Goal: Feedback & Contribution: Contribute content

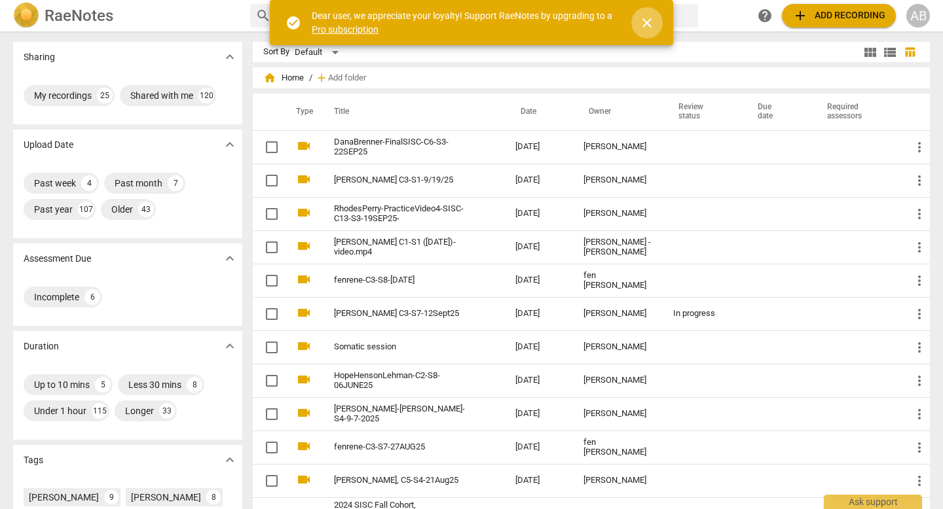
click at [642, 27] on span "close" at bounding box center [647, 23] width 16 height 16
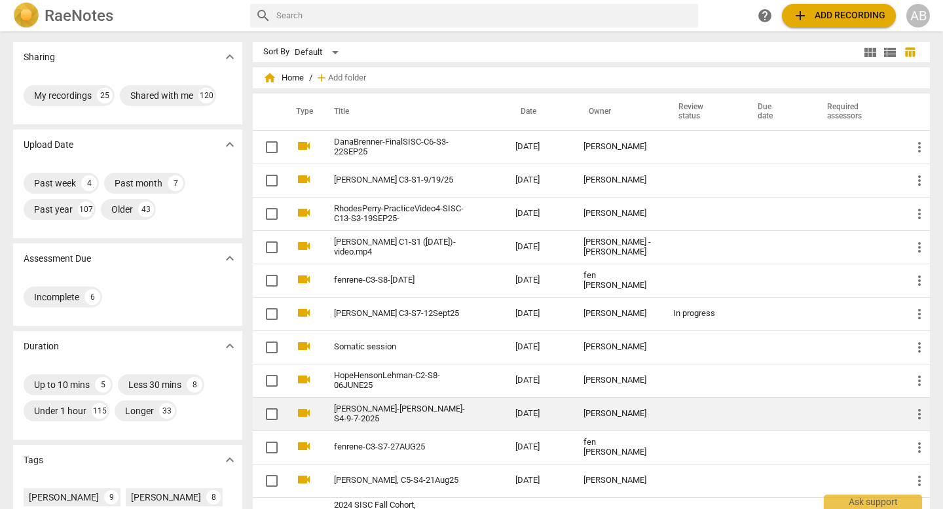
click at [593, 413] on div "[PERSON_NAME]" at bounding box center [617, 414] width 69 height 10
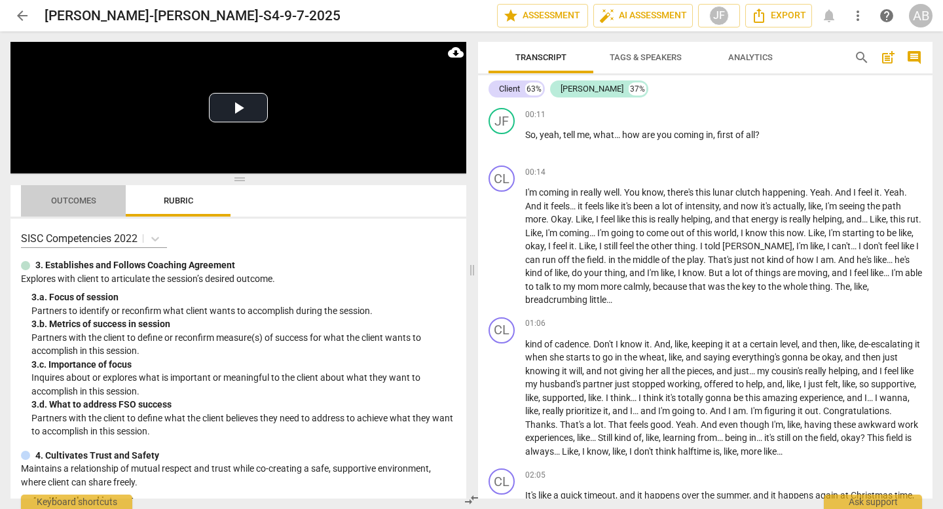
click at [79, 195] on span "Outcomes" at bounding box center [73, 201] width 77 height 18
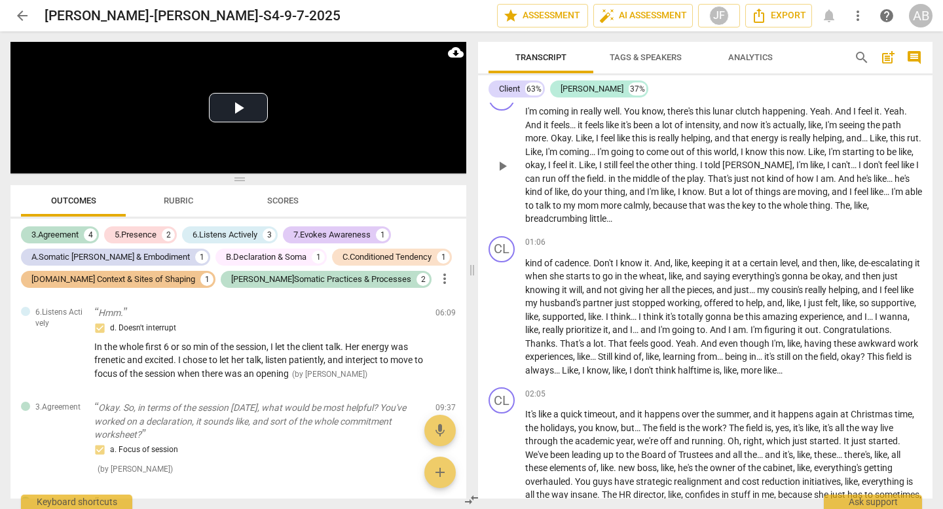
scroll to position [84, 0]
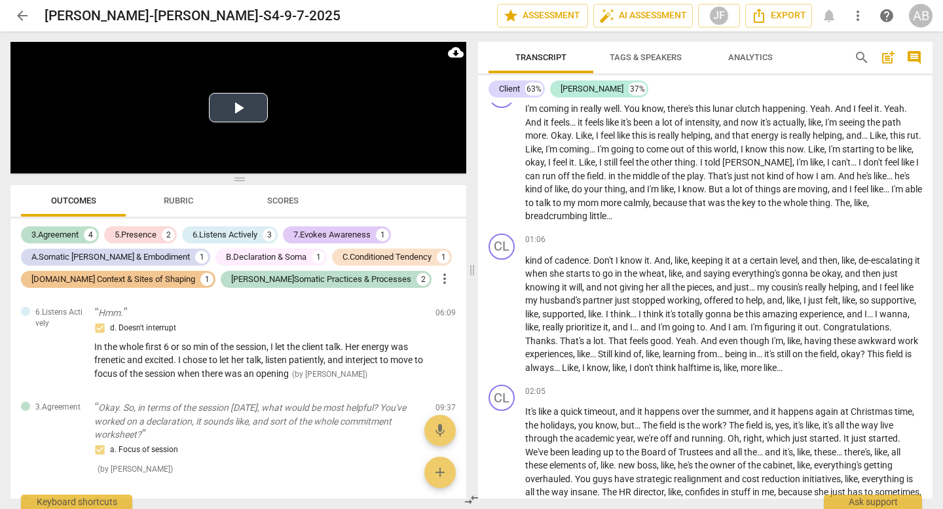
click at [247, 99] on button "Play Video" at bounding box center [238, 107] width 59 height 29
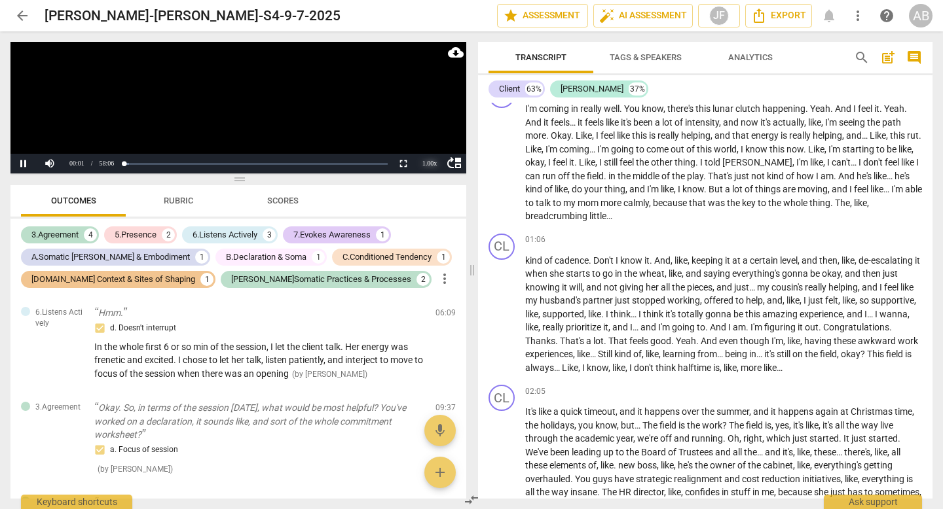
click at [422, 162] on div "1.00 x" at bounding box center [429, 164] width 26 height 20
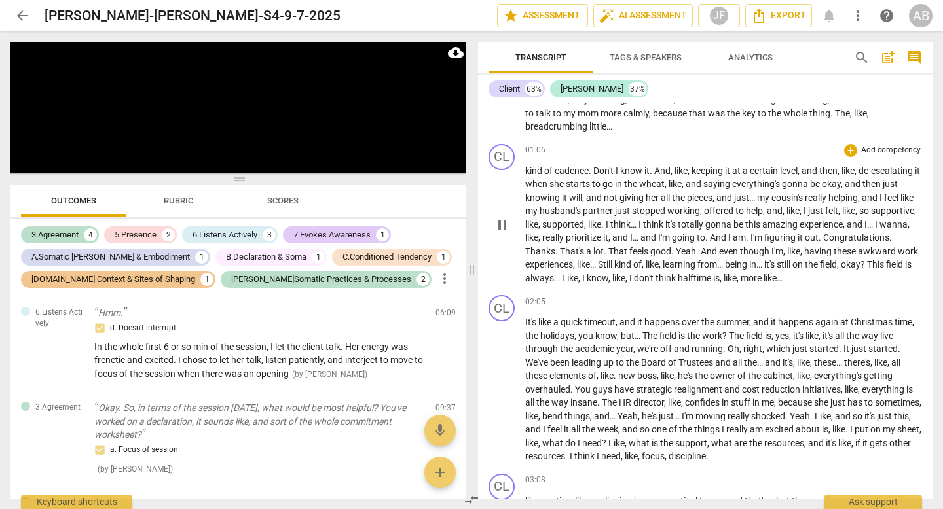
scroll to position [179, 0]
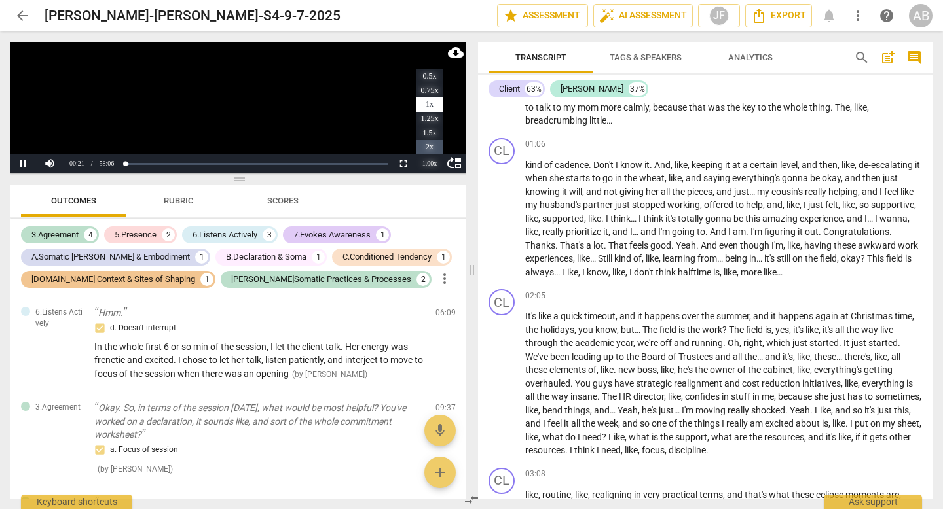
click at [427, 147] on li "2x" at bounding box center [429, 147] width 26 height 14
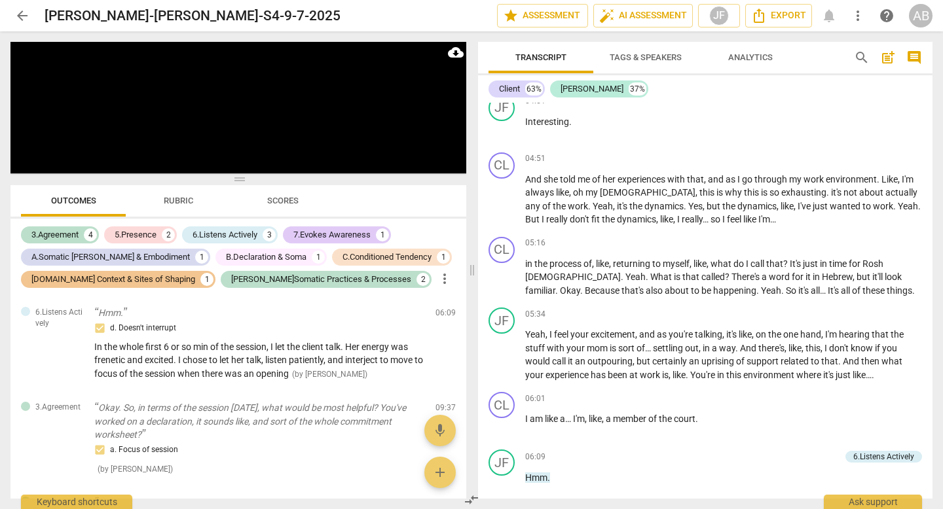
scroll to position [975, 0]
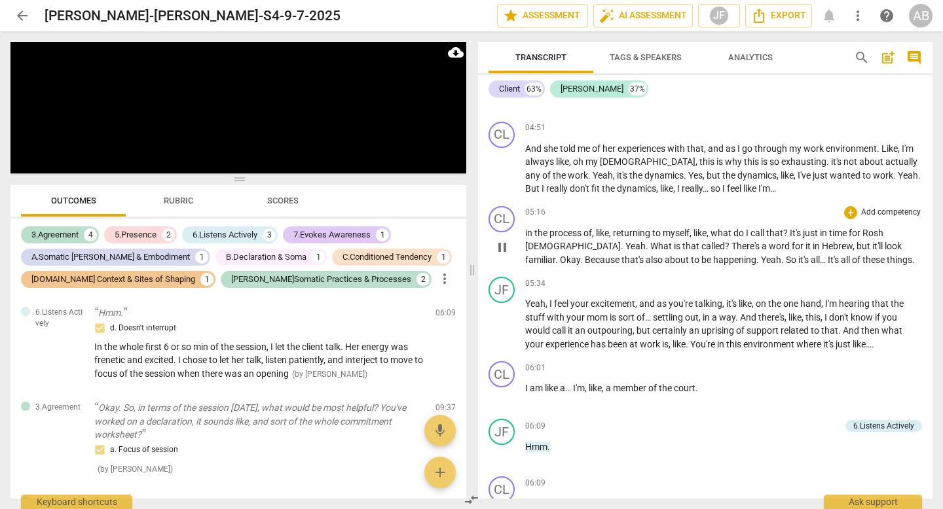
click at [528, 241] on span "[DEMOGRAPHIC_DATA]" at bounding box center [573, 246] width 96 height 10
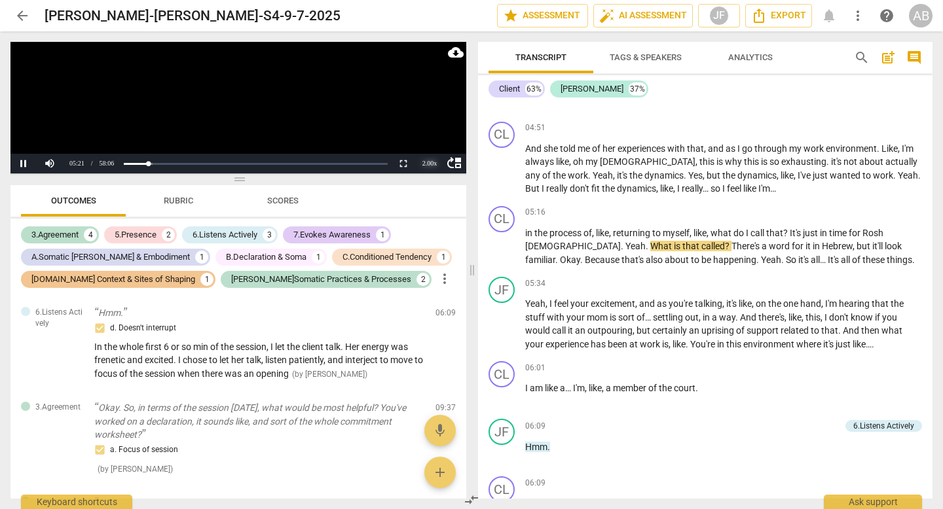
click at [424, 161] on div "2.00 x" at bounding box center [429, 164] width 26 height 20
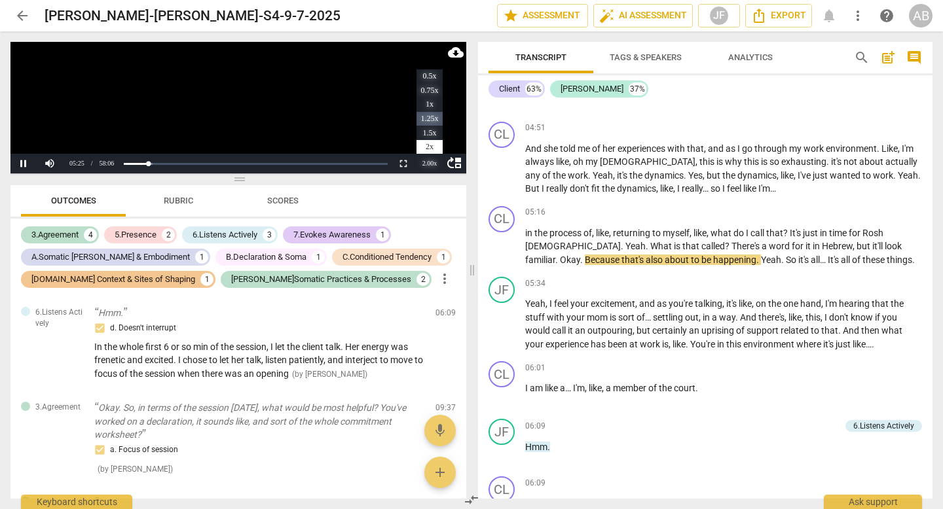
click at [419, 125] on li "1.25x" at bounding box center [429, 119] width 26 height 14
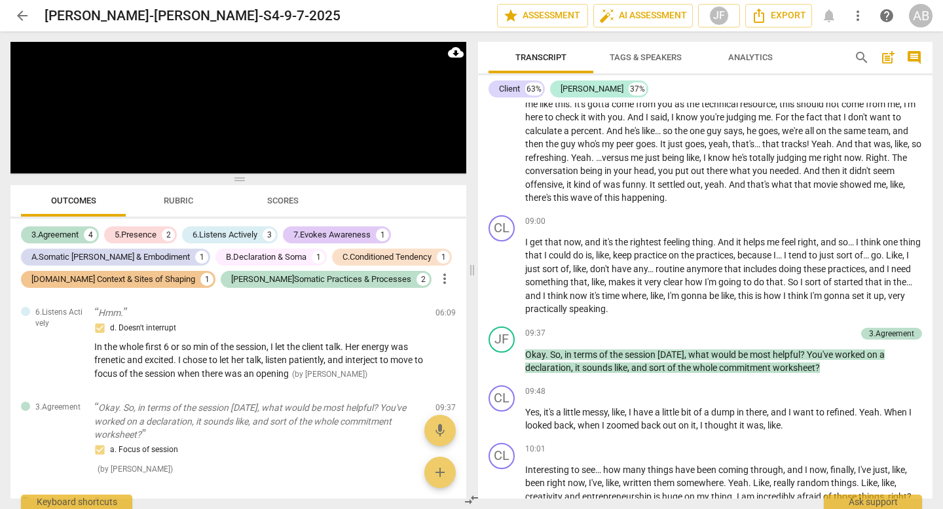
scroll to position [1804, 0]
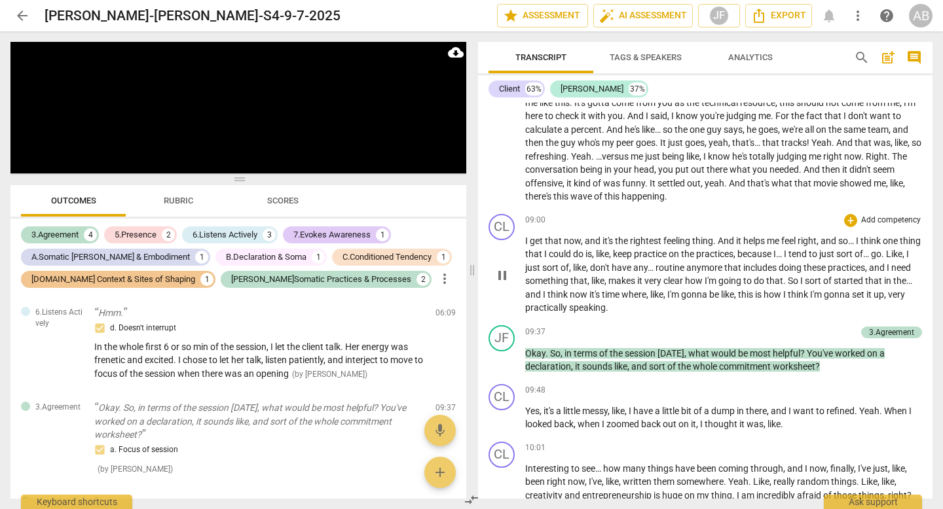
click at [893, 282] on span "the…" at bounding box center [902, 281] width 19 height 10
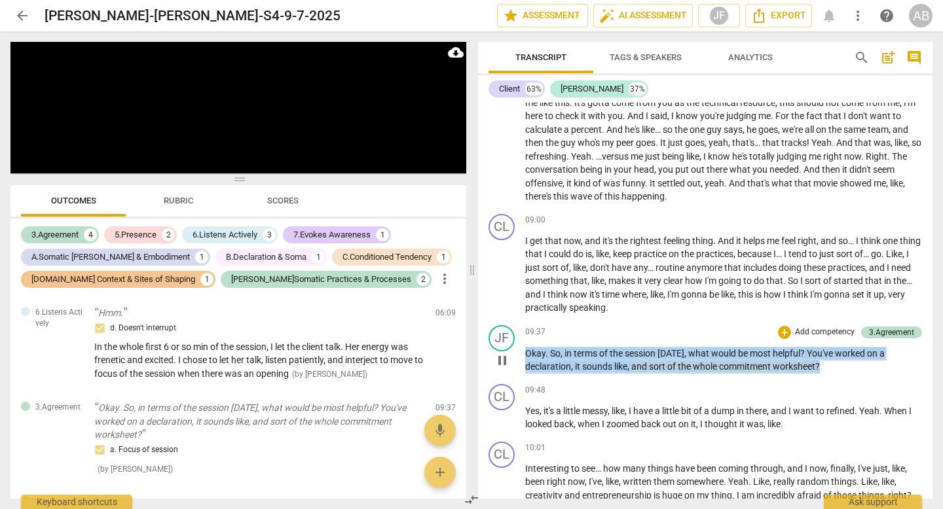
drag, startPoint x: 844, startPoint y: 355, endPoint x: 526, endPoint y: 339, distance: 318.6
click at [526, 347] on p "Okay . So , in terms of the session [DATE] , what would be most helpful ? You'v…" at bounding box center [723, 360] width 397 height 27
click at [782, 326] on div "+" at bounding box center [784, 332] width 13 height 13
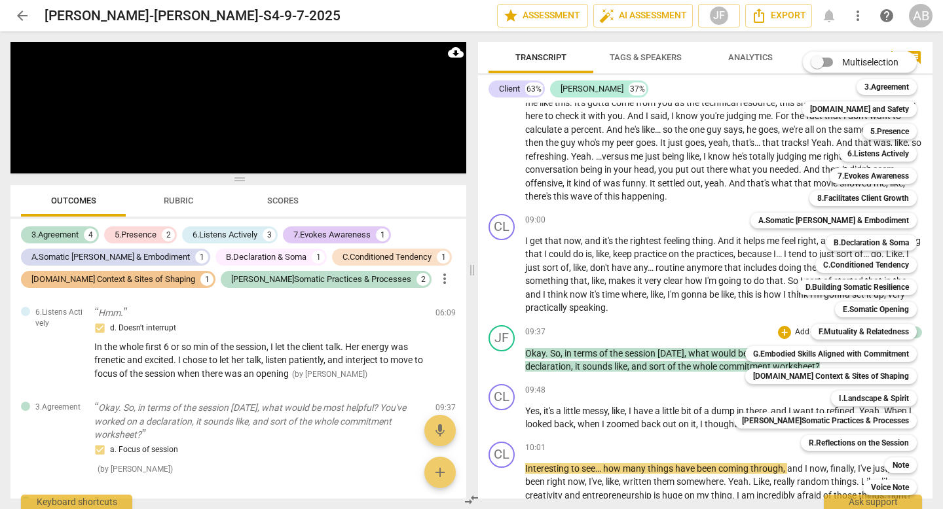
click at [734, 314] on div "Multiselection m 3.Agreement 1 [DOMAIN_NAME] and Safety 2 5.Presence 3 6.Listen…" at bounding box center [835, 273] width 213 height 450
click at [886, 84] on b "3.Agreement" at bounding box center [886, 87] width 45 height 16
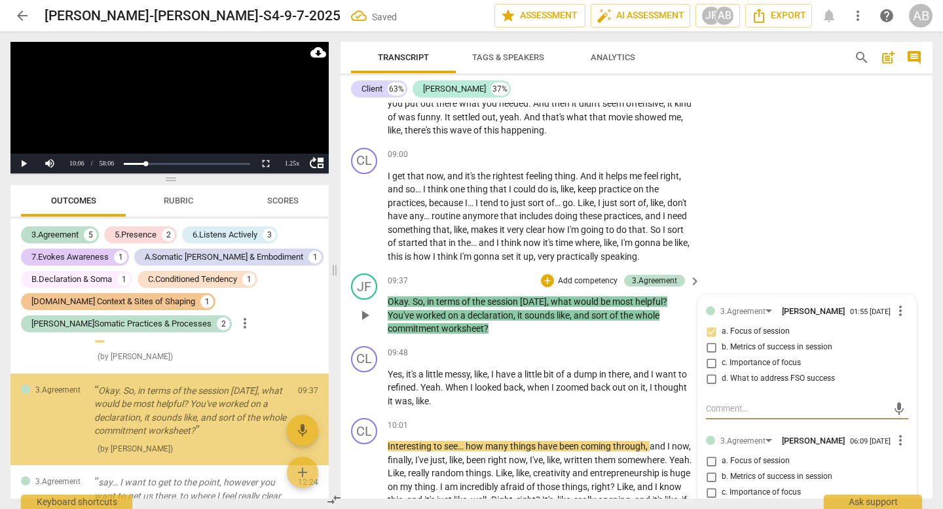
scroll to position [2271, 0]
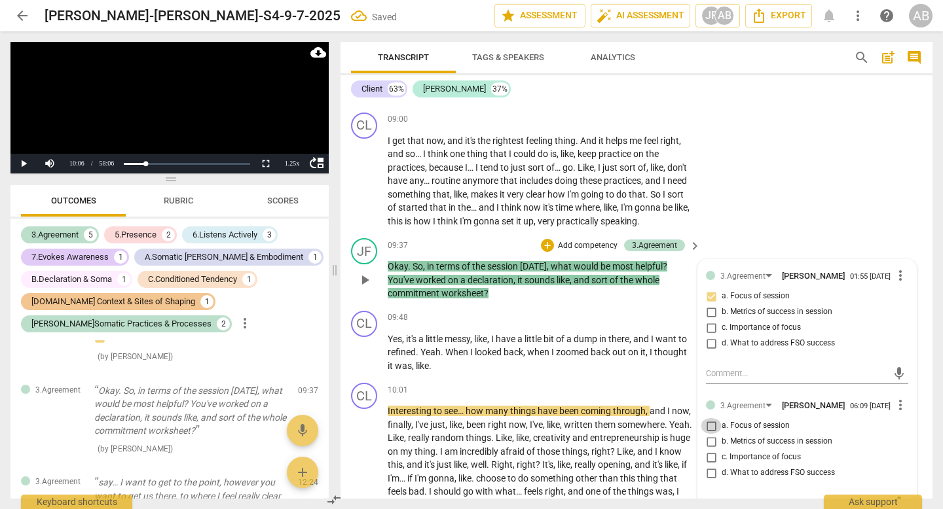
click at [714, 418] on input "a. Focus of session" at bounding box center [711, 426] width 21 height 16
checkbox input "true"
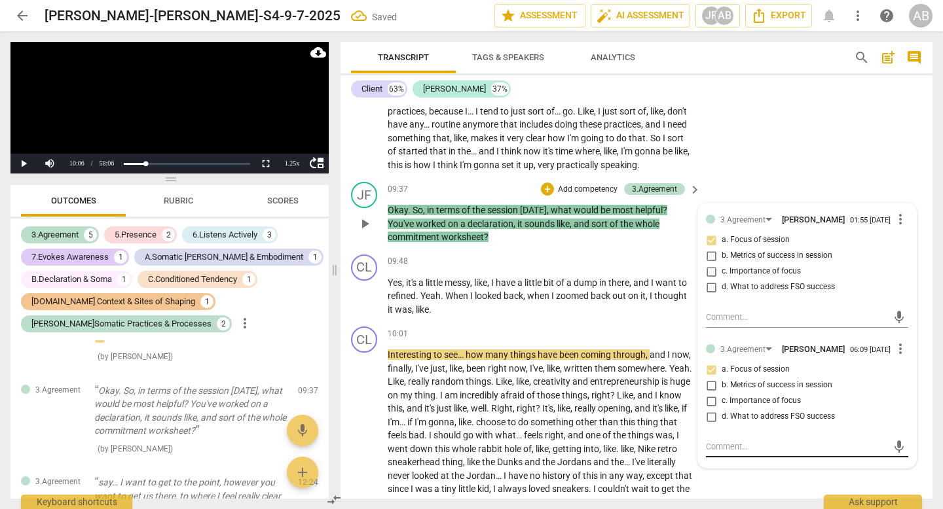
scroll to position [2337, 0]
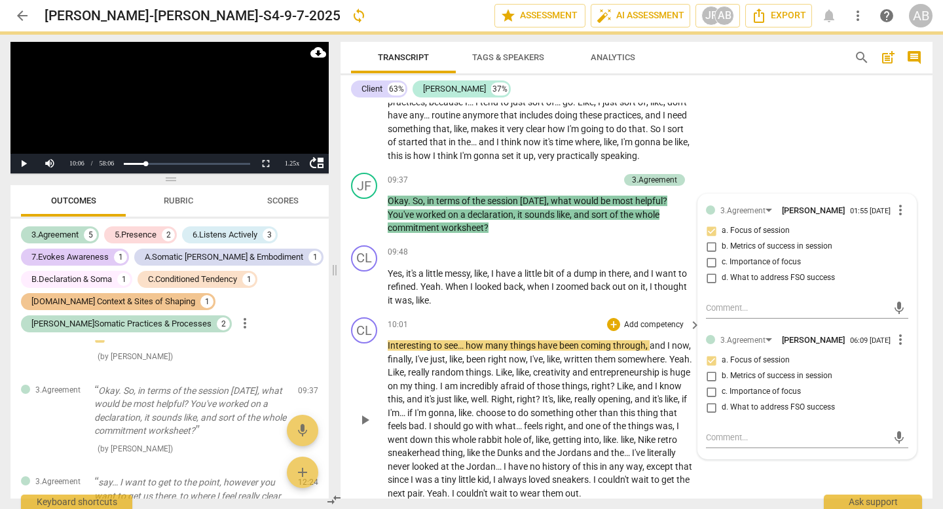
click at [599, 408] on span "other" at bounding box center [587, 413] width 24 height 10
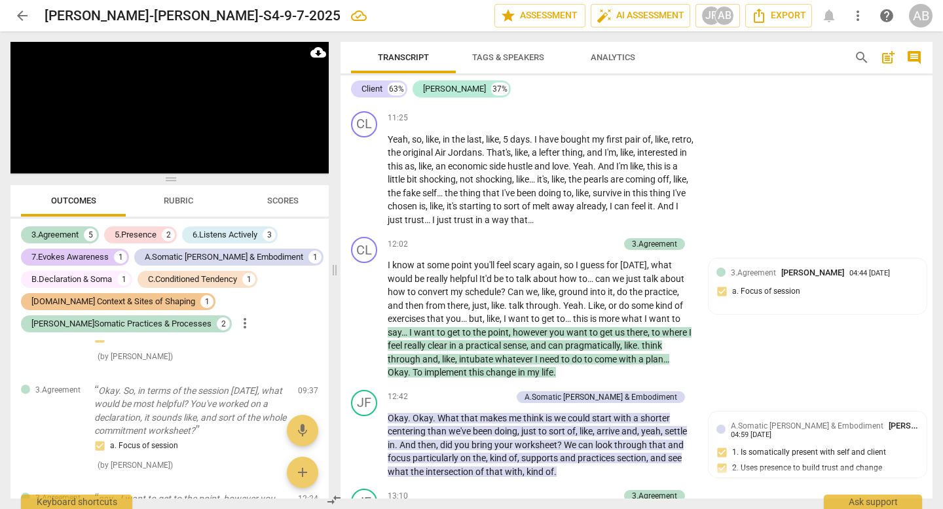
scroll to position [3014, 0]
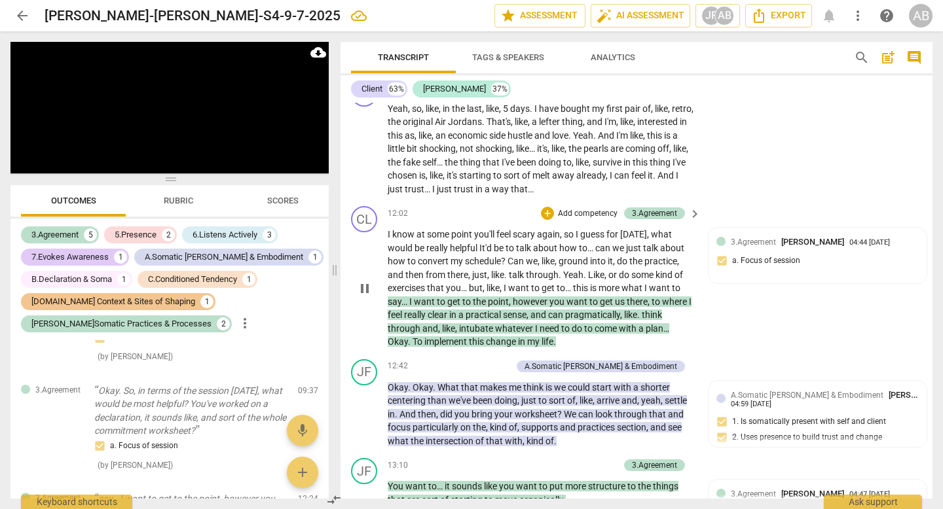
click at [399, 297] on span "say…" at bounding box center [399, 302] width 22 height 10
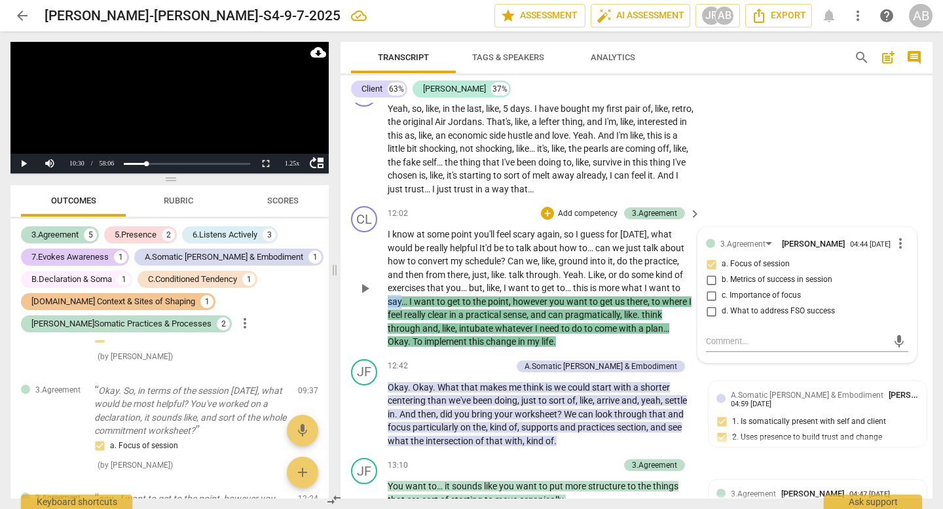
click at [399, 297] on span "say…" at bounding box center [399, 302] width 22 height 10
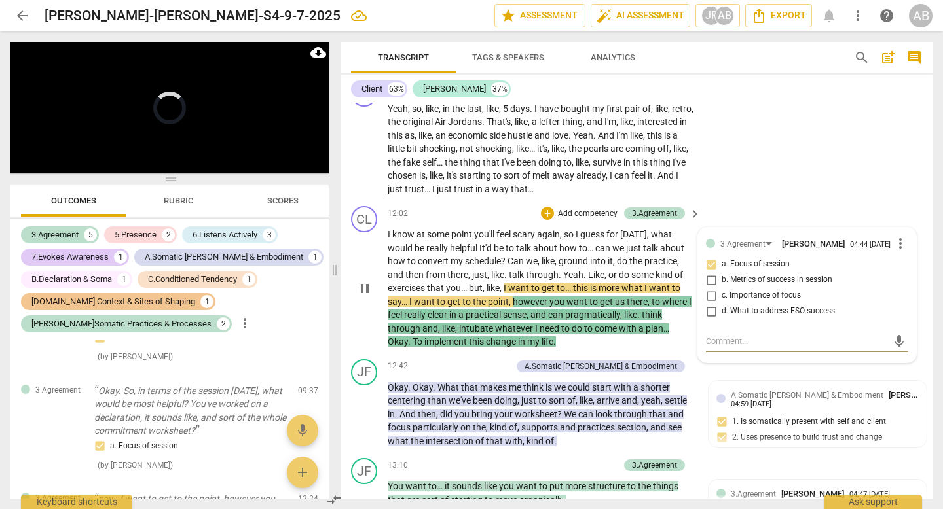
click at [399, 297] on span "say…" at bounding box center [399, 302] width 22 height 10
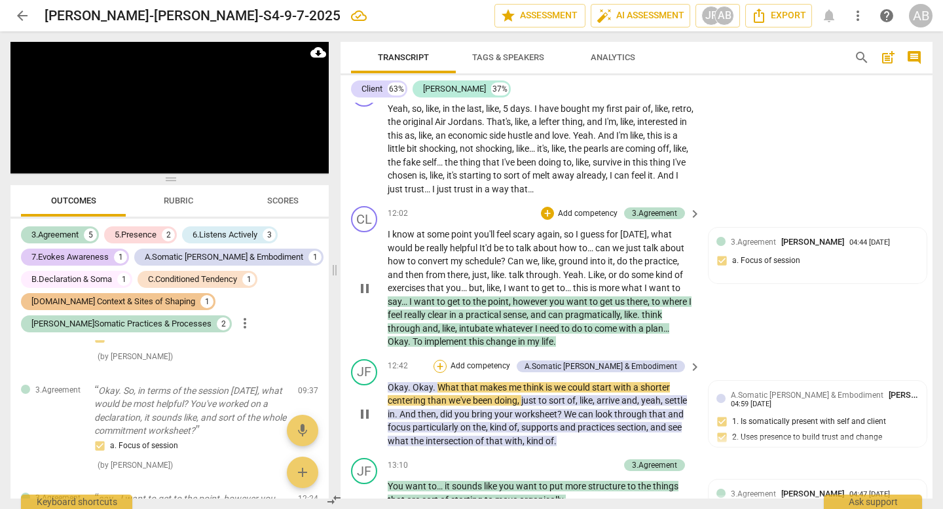
scroll to position [3016, 0]
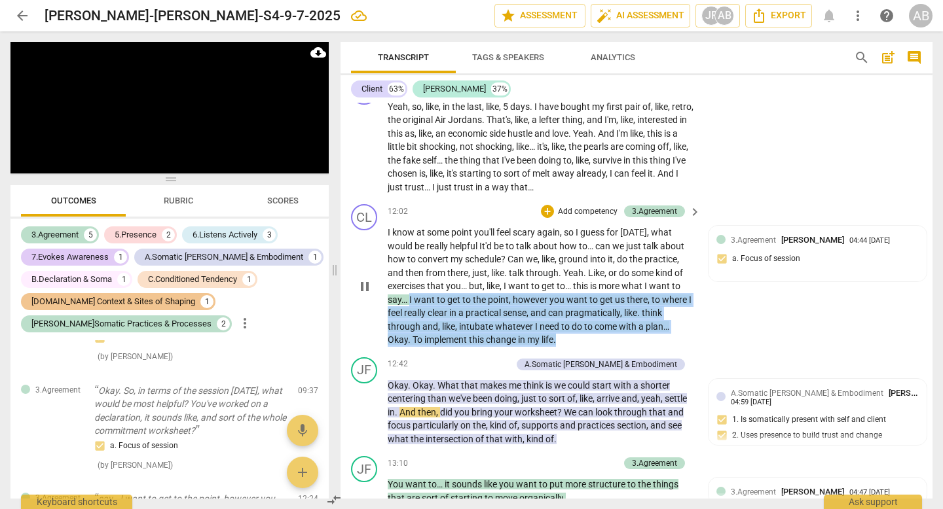
drag, startPoint x: 564, startPoint y: 312, endPoint x: 409, endPoint y: 270, distance: 160.1
click at [409, 270] on p "I know at some point you'll feel scary again , so I guess for [DATE] , what wou…" at bounding box center [541, 286] width 306 height 121
click at [553, 205] on div "+ Add competency" at bounding box center [580, 211] width 78 height 13
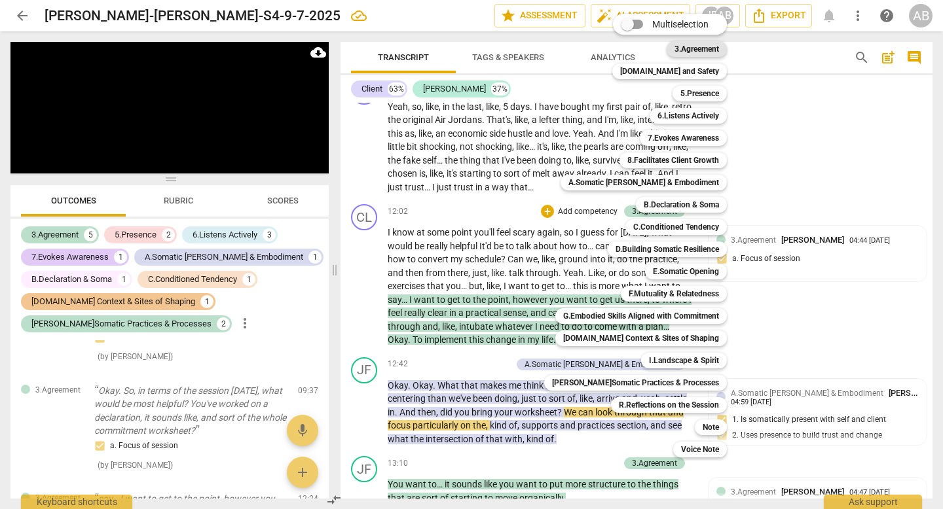
click at [678, 54] on b "3.Agreement" at bounding box center [696, 49] width 45 height 16
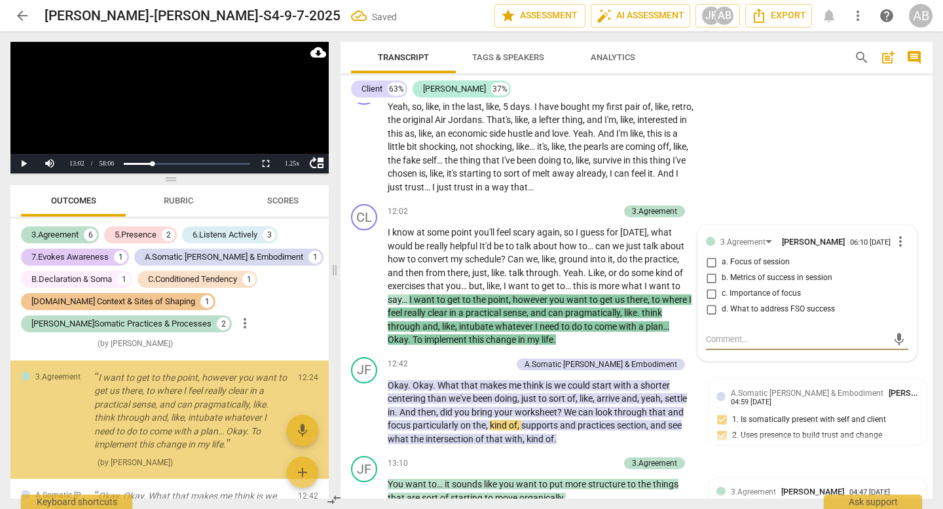
scroll to position [454, 0]
type textarea "I"
type textarea "In"
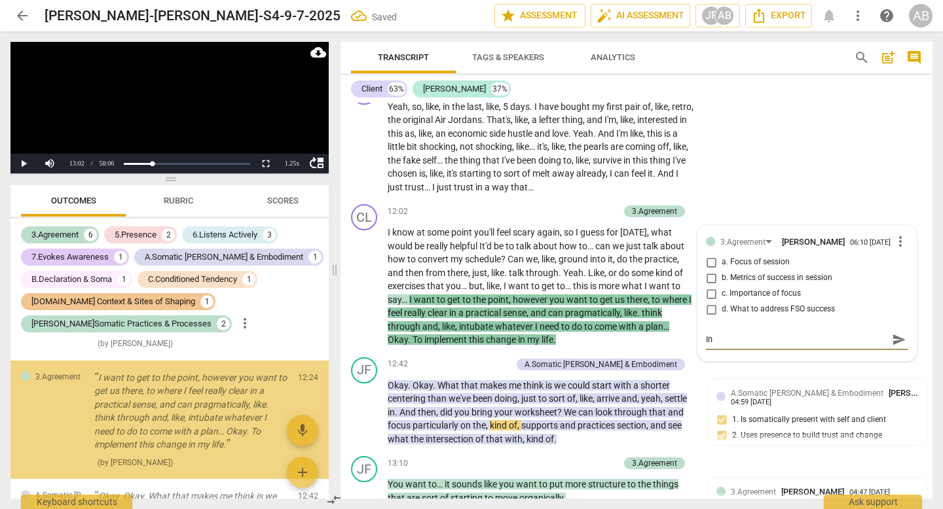
type textarea "In"
type textarea "In o"
type textarea "In ot"
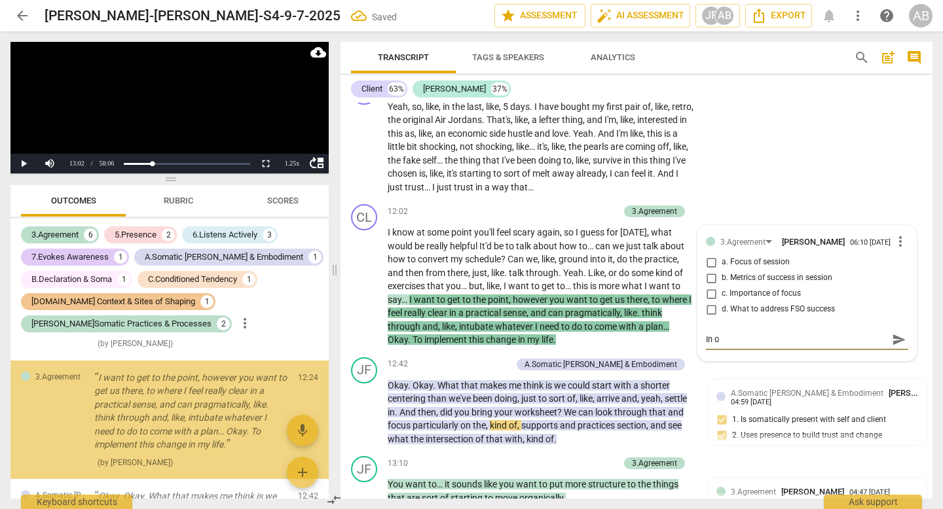
type textarea "In ot"
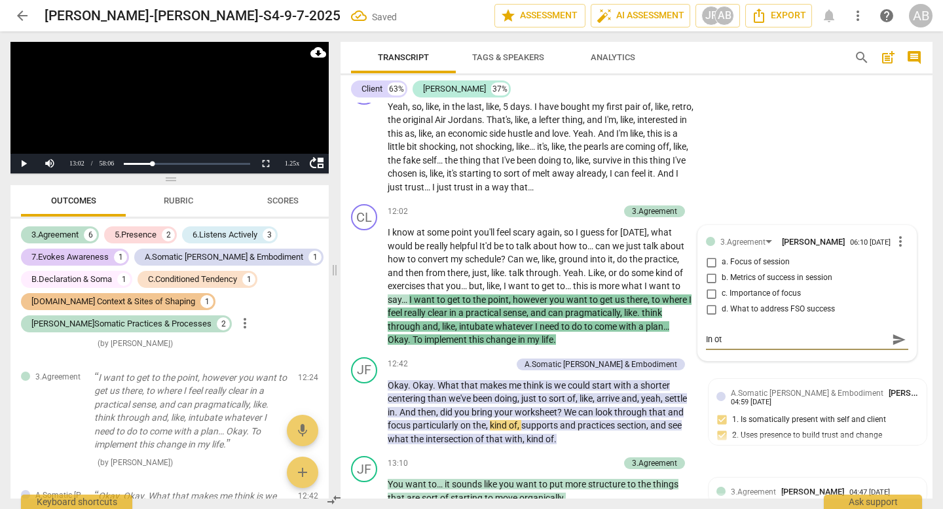
type textarea "In o"
type textarea "In"
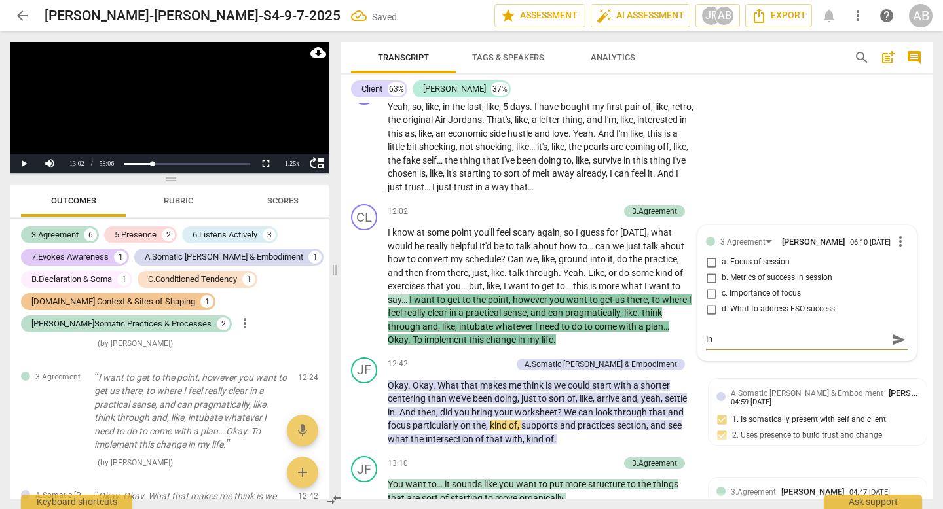
type textarea "In"
type textarea "I"
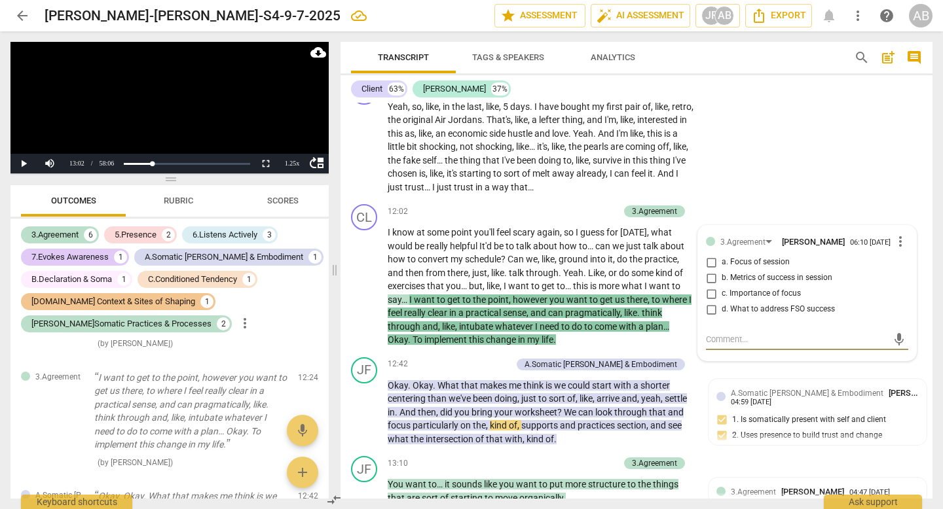
type textarea "O"
type textarea "On"
type textarea "Onv"
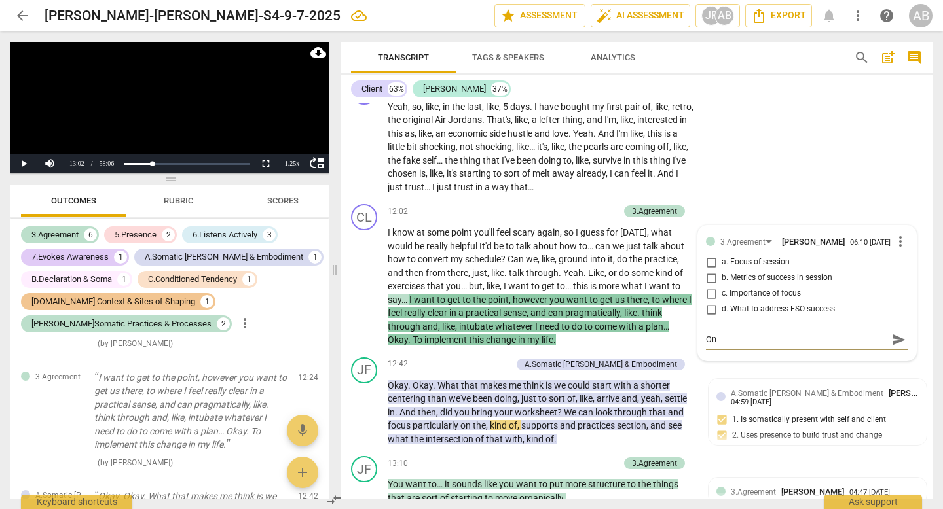
type textarea "Onv"
type textarea "Onvr"
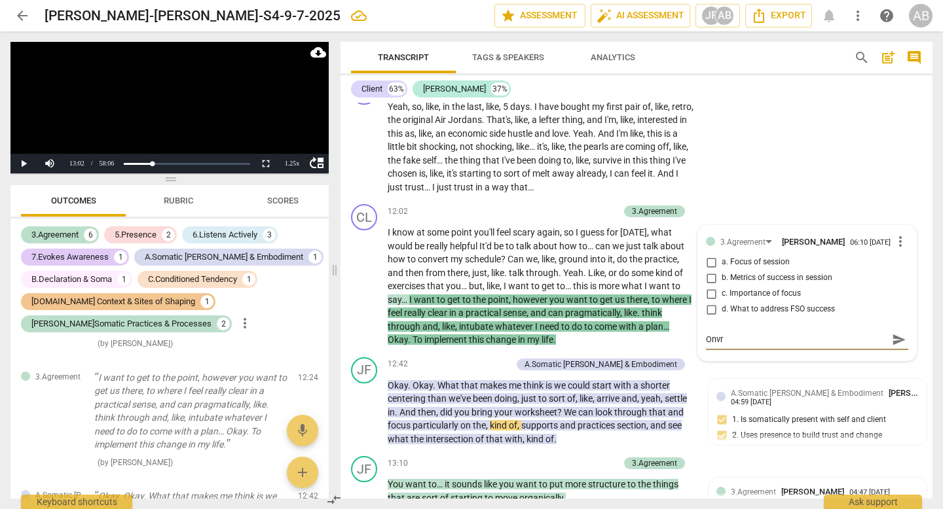
type textarea "Onvr"
type textarea "Onv"
type textarea "On"
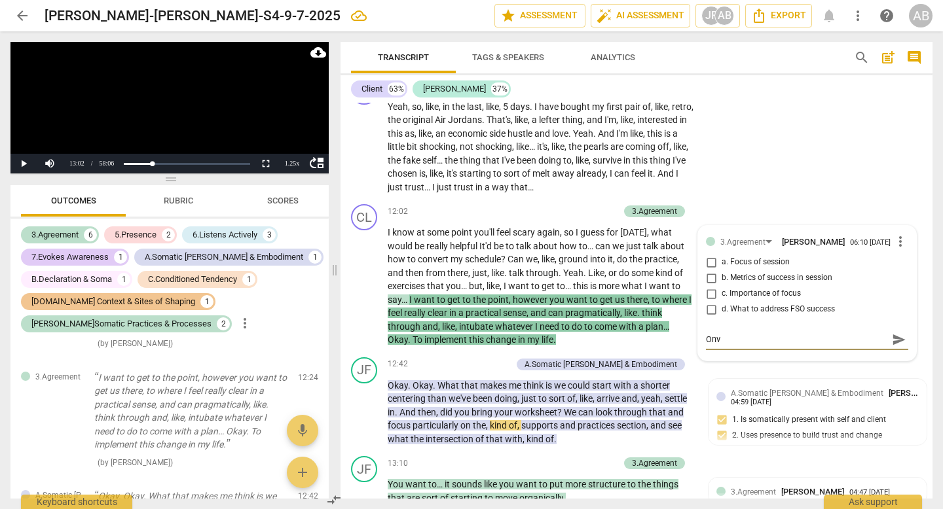
type textarea "On"
type textarea "Onc"
type textarea "Once"
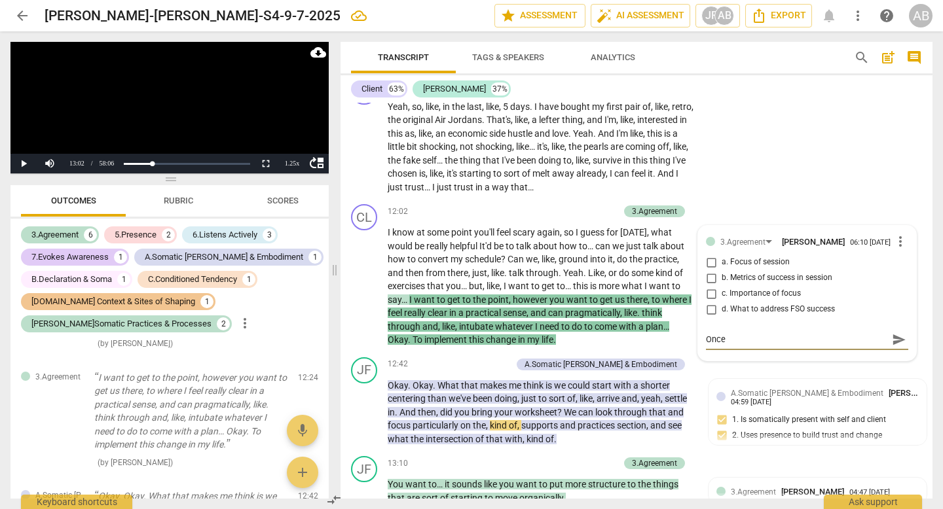
type textarea "Once a"
type textarea "Once a c"
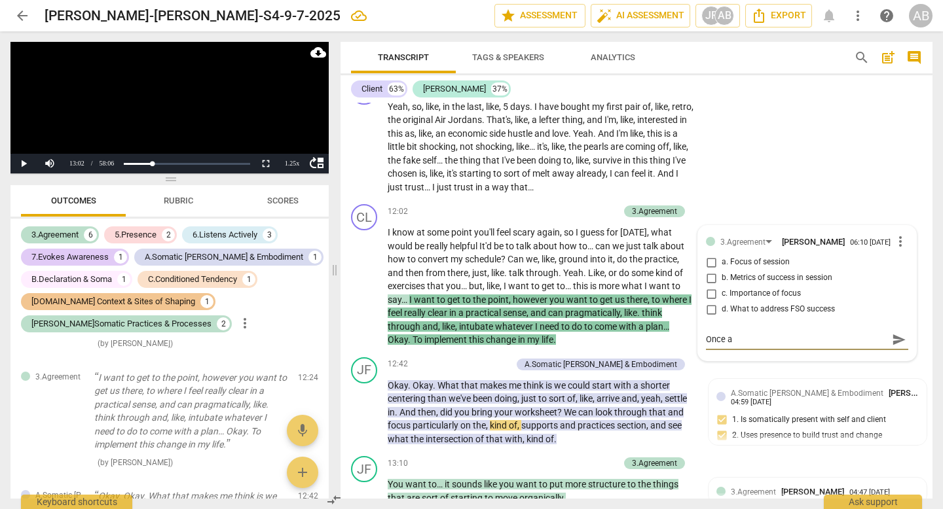
type textarea "Once a c"
type textarea "Once a cl"
type textarea "Once a cli"
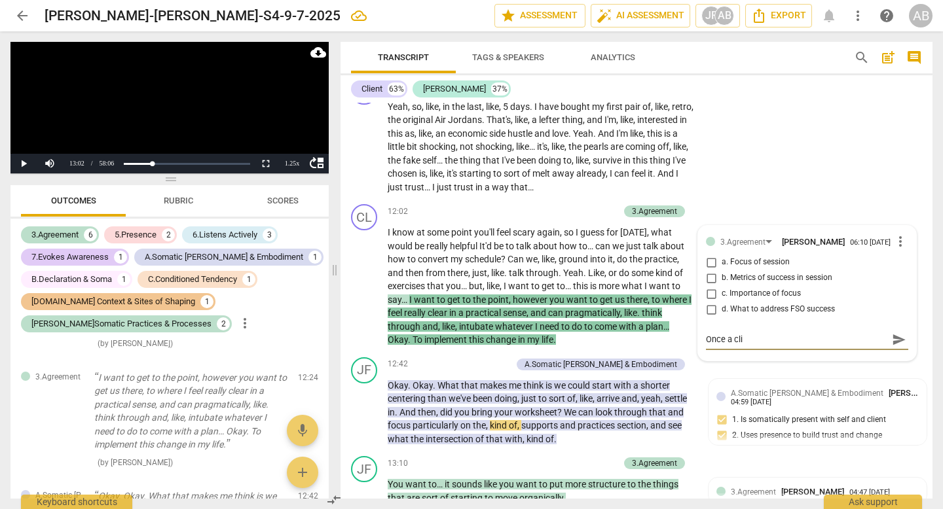
type textarea "Once a clie"
type textarea "Once a clien"
type textarea "Once a client"
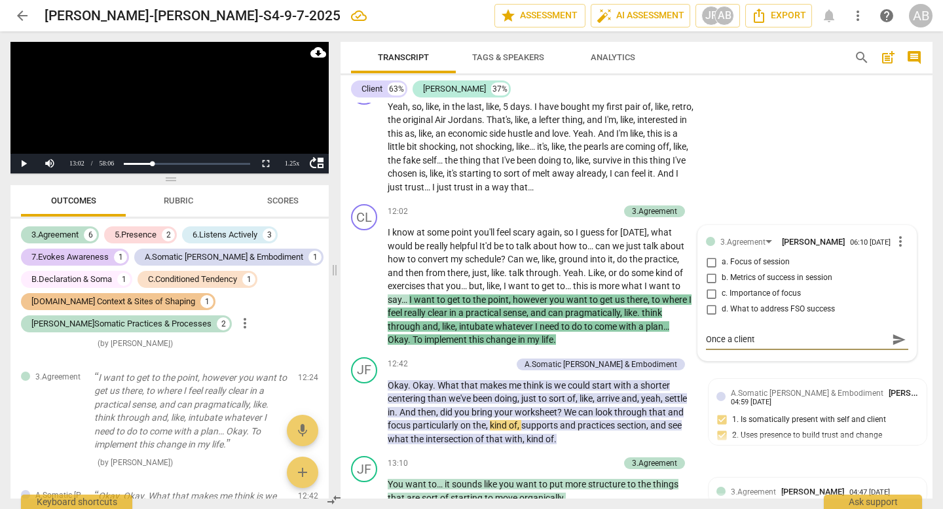
type textarea "Once a client"
type textarea "Once a client n"
type textarea "Once a client na"
type textarea "Once a client nam"
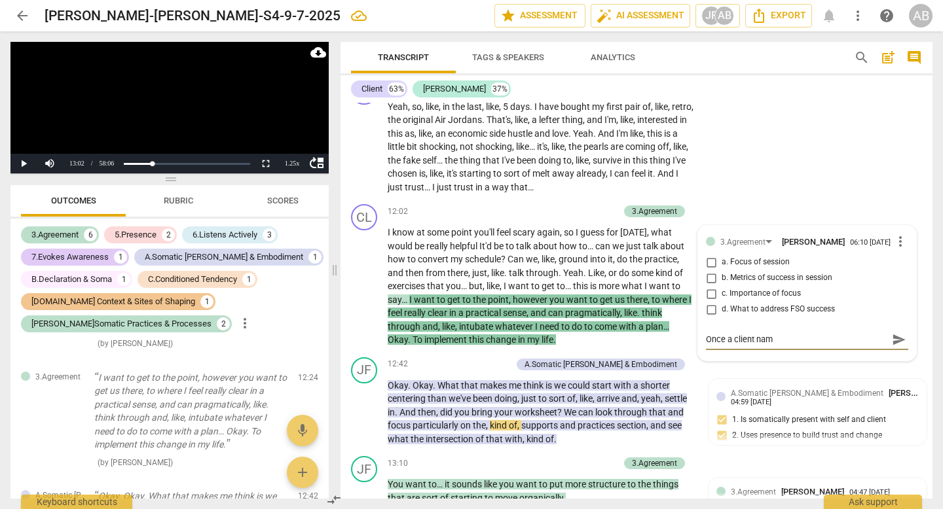
type textarea "Once a client name"
type textarea "Once a client names"
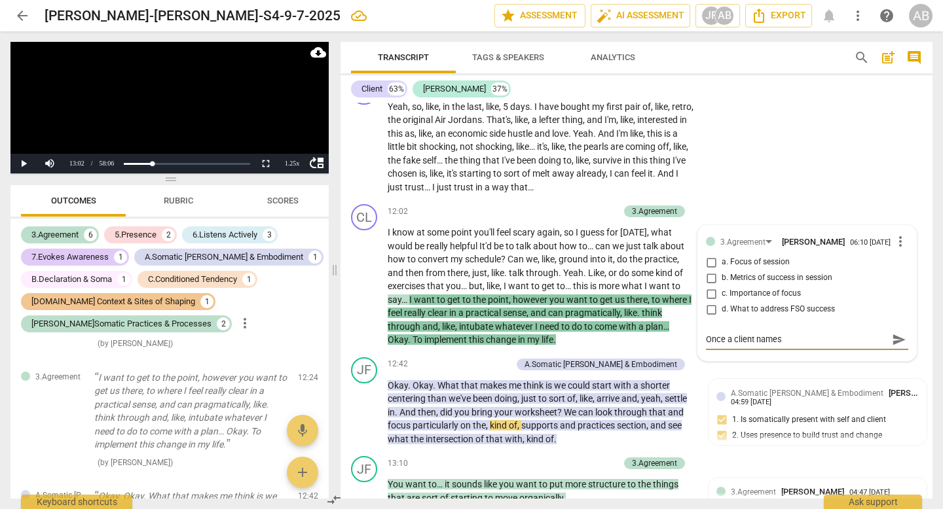
type textarea "Once a client names"
type textarea "Once a client names w"
type textarea "Once a client names wh"
type textarea "Once a client names wha"
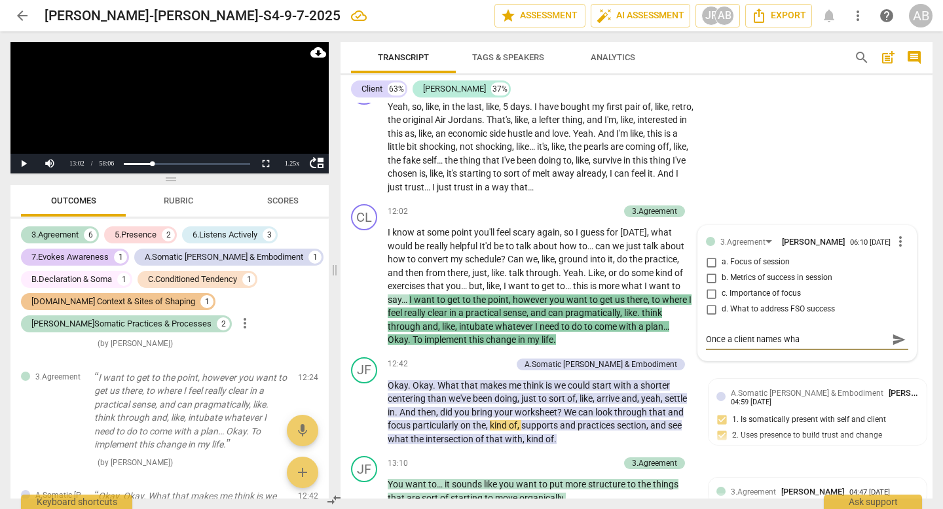
type textarea "Once a client names what"
type textarea "Once a client names what t"
type textarea "Once a client names what th"
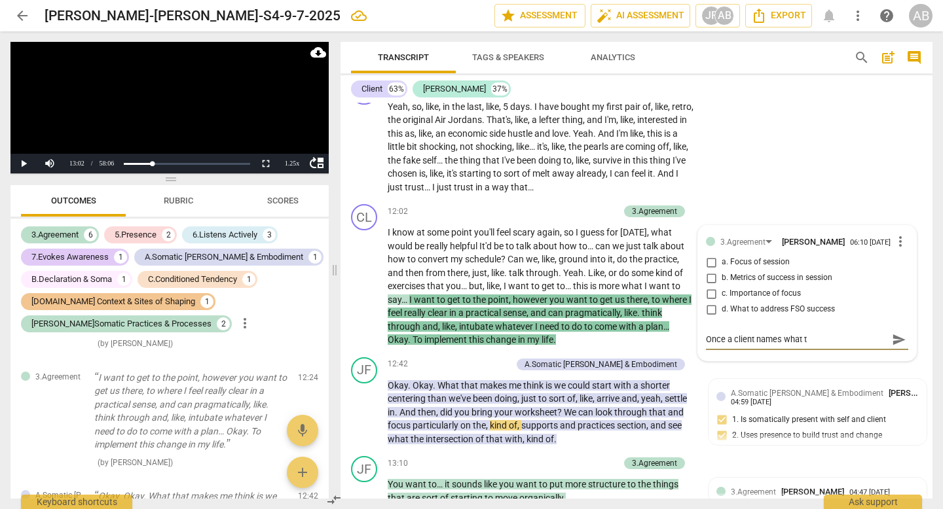
type textarea "Once a client names what th"
type textarea "Once a client names what the"
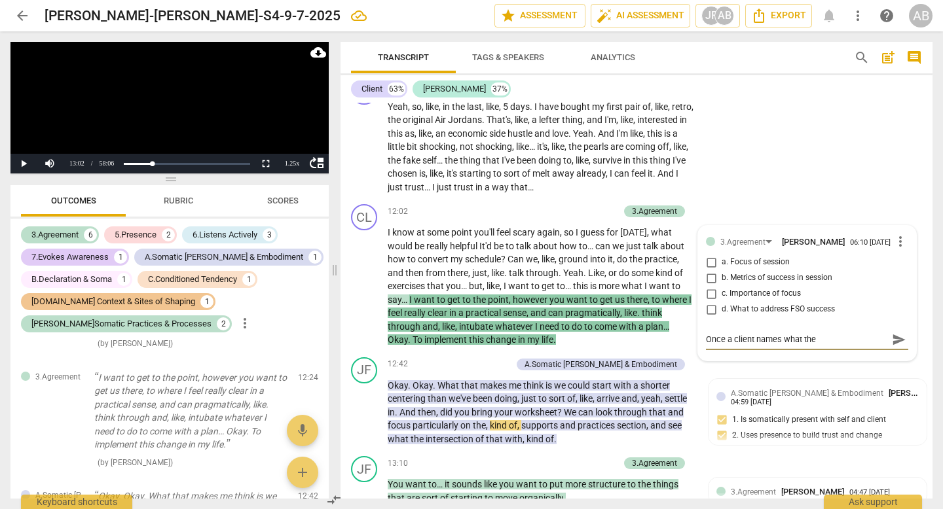
type textarea "Once a client names what [PERSON_NAME]"
type textarea "Once a client names what theoy"
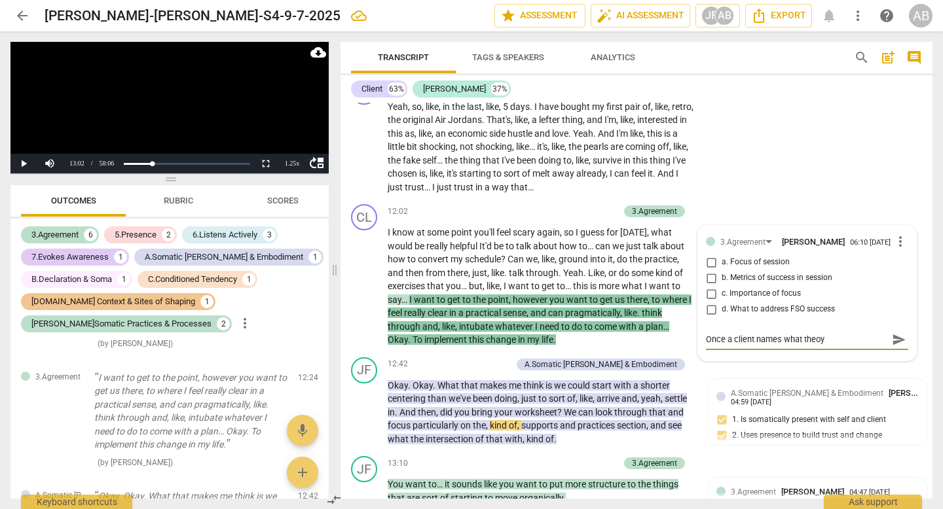
type textarea "Once a client names what theoy"
type textarea "Once a client names what [PERSON_NAME]"
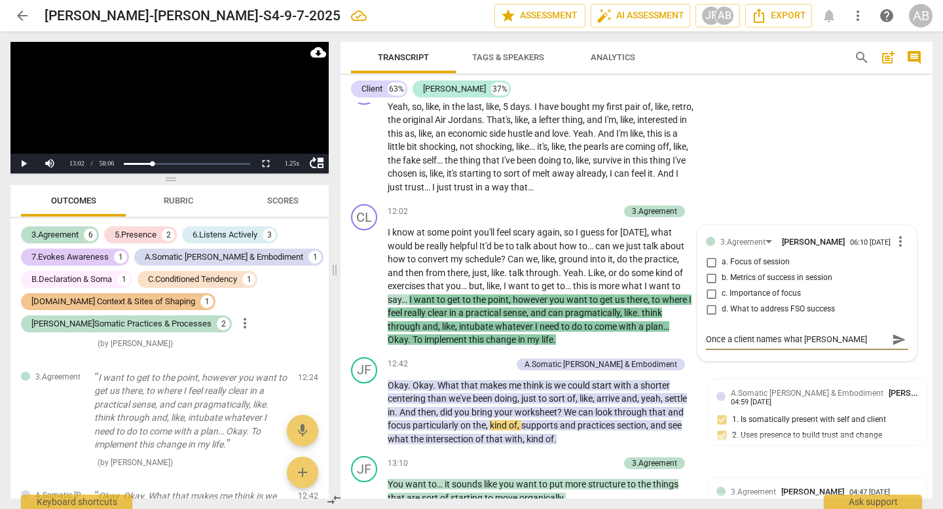
type textarea "Once a client names what the"
type textarea "Once a client names what they"
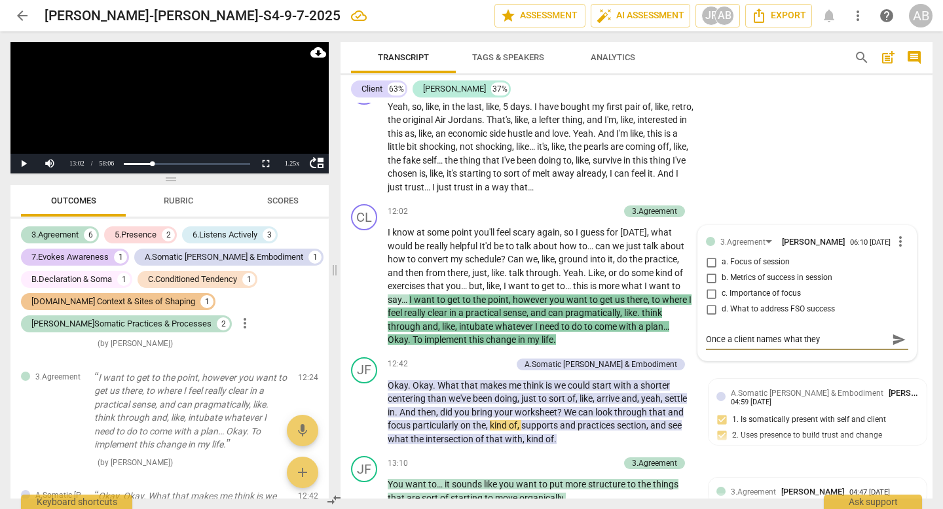
type textarea "Once a client names what they"
type textarea "Once a client names what they w"
type textarea "Once a client names what they wa"
type textarea "Once a client names what they wan"
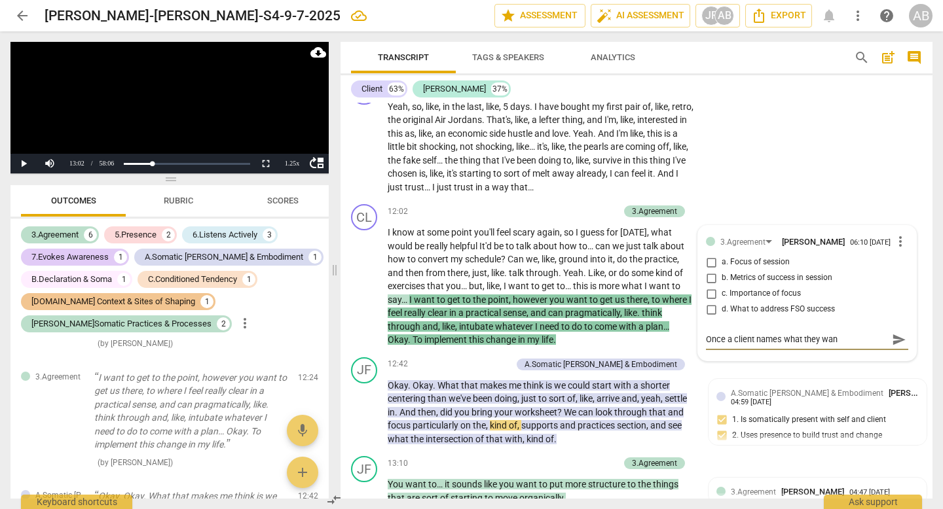
type textarea "Once a client names what they want"
type textarea "Once a client names what they want f"
type textarea "Once a client names what they want fo"
type textarea "Once a client names what they want for"
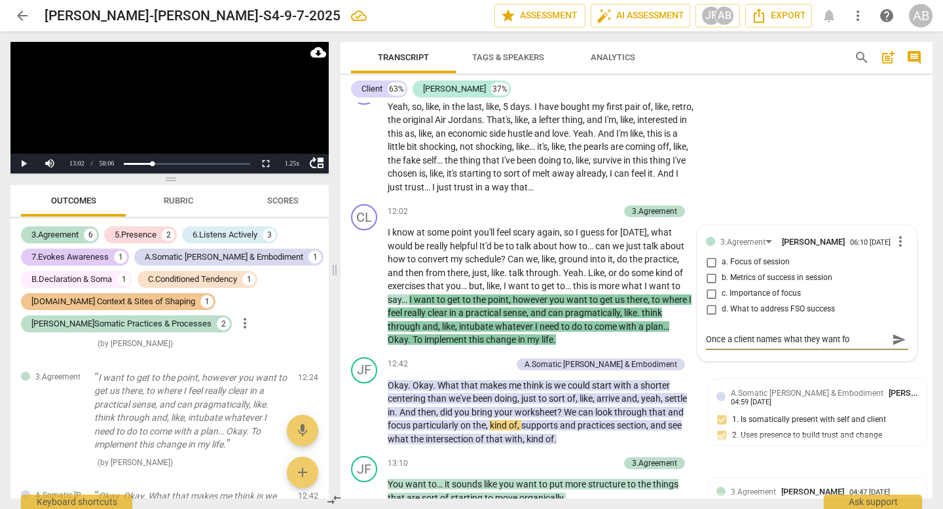
type textarea "Once a client names what they want for"
type textarea "Once a client names what they want for a"
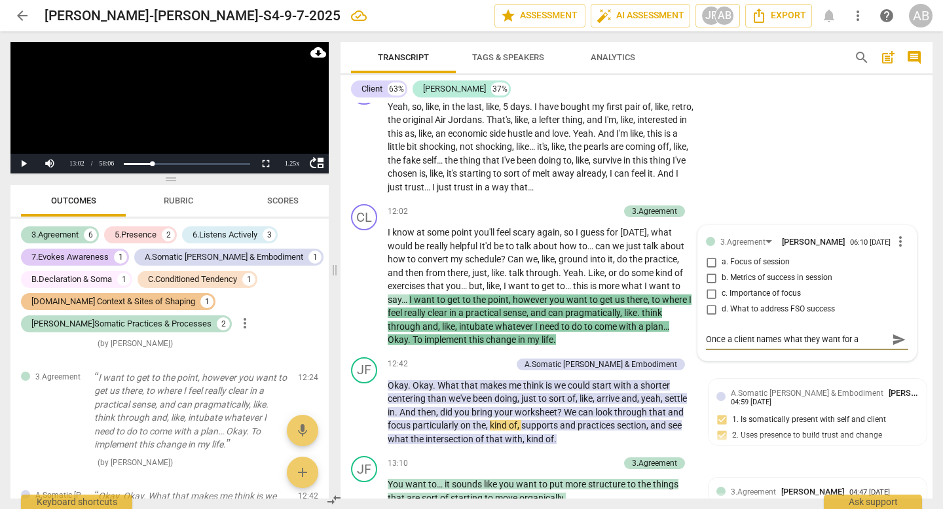
type textarea "Once a client names what they want for a"
type textarea "Once a client names what they want for a f"
type textarea "Once a client names what they want for a fo"
type textarea "Once a client names what they want for a foc"
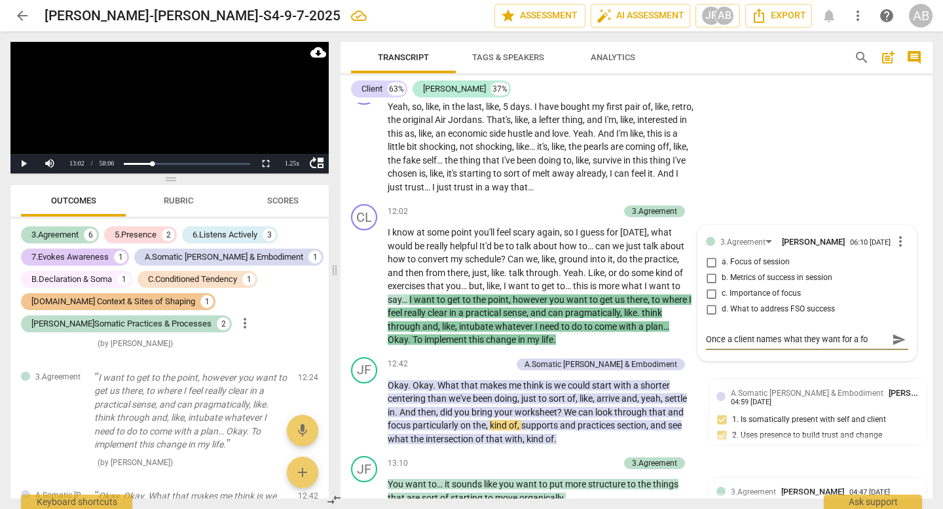
type textarea "Once a client names what they want for a foc"
type textarea "Once a client names what they want for a focu"
type textarea "Once a client names what they want for a focus"
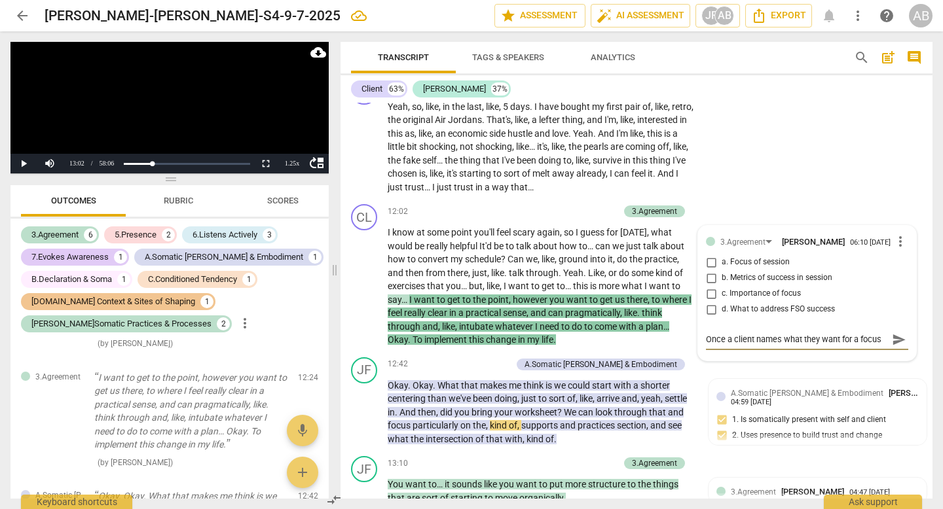
type textarea "Once a client names what they want for a focus,"
type textarea "Once a client names what they want for a focus, d"
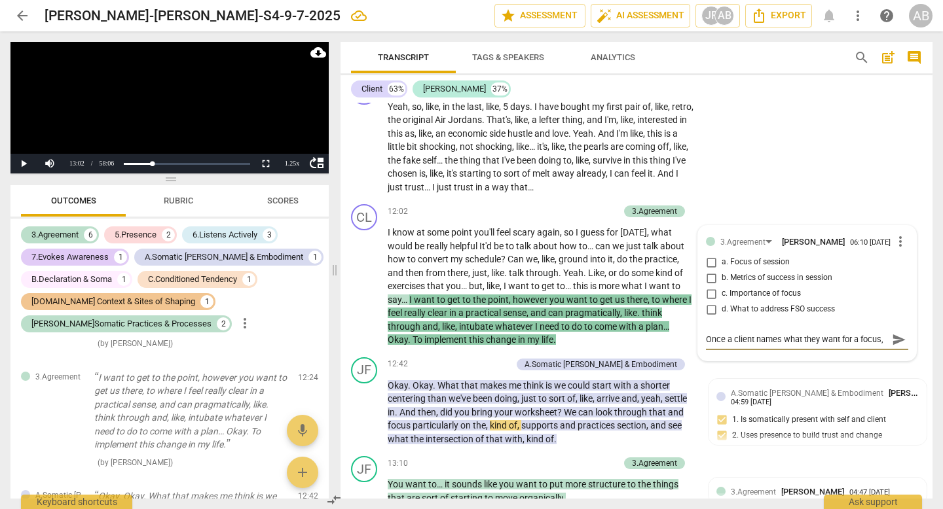
type textarea "Once a client names what they want for a focus, d"
type textarea "Once a client names what they want for a focus, de"
type textarea "Once a client names what they want for a focus, [PERSON_NAME]"
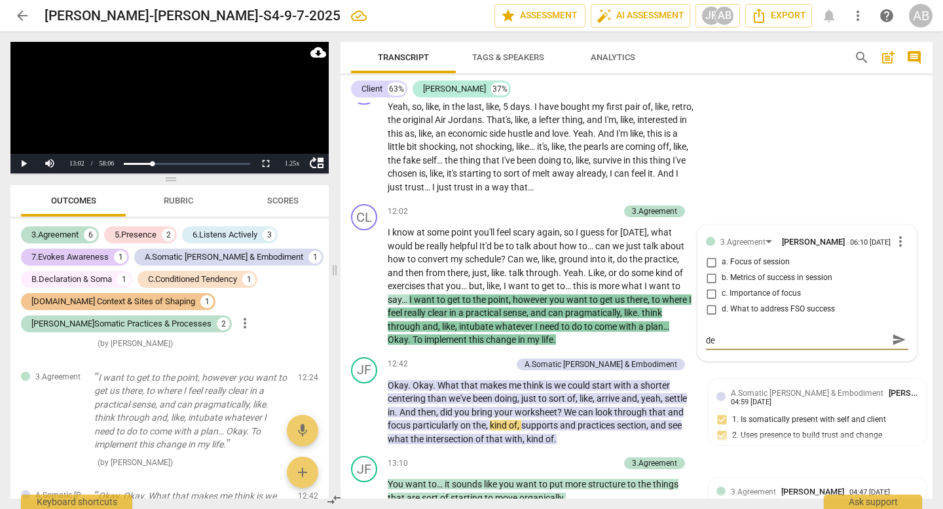
type textarea "Once a client names what they want for a focus, [PERSON_NAME]"
type textarea "Once a client names what they want for a focus, deep"
type textarea "Once a client names what they want for a focus, deepe"
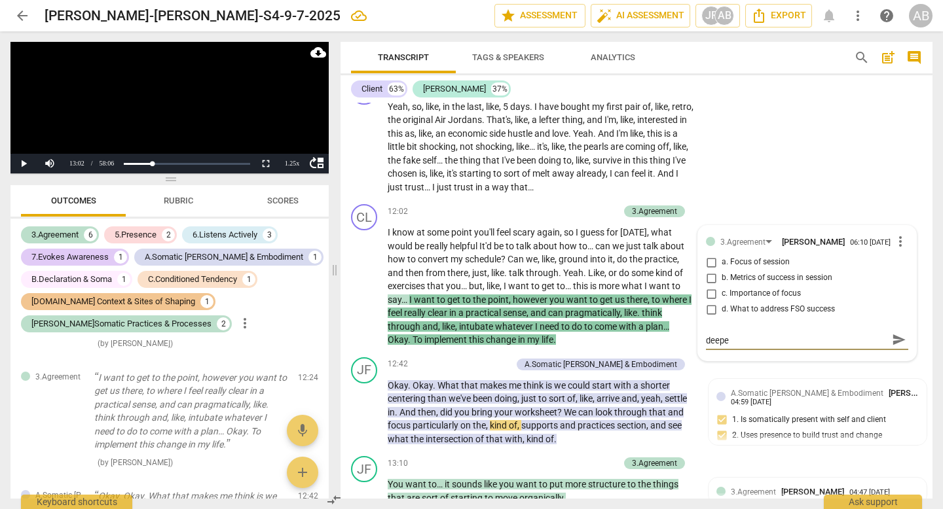
type textarea "Once a client names what they want for a focus, deepen"
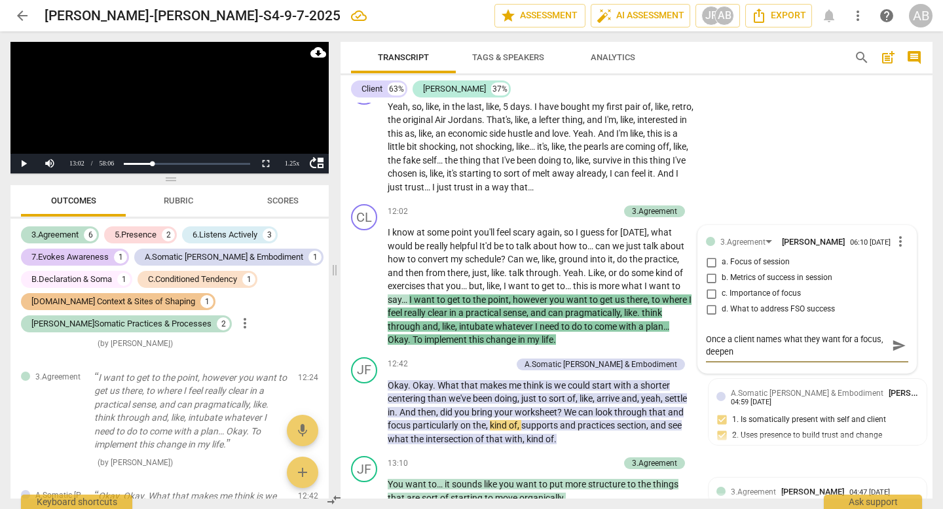
type textarea "Once a client names what they want for a focus, deepen i"
type textarea "Once a client names what they want for a focus, deepen in"
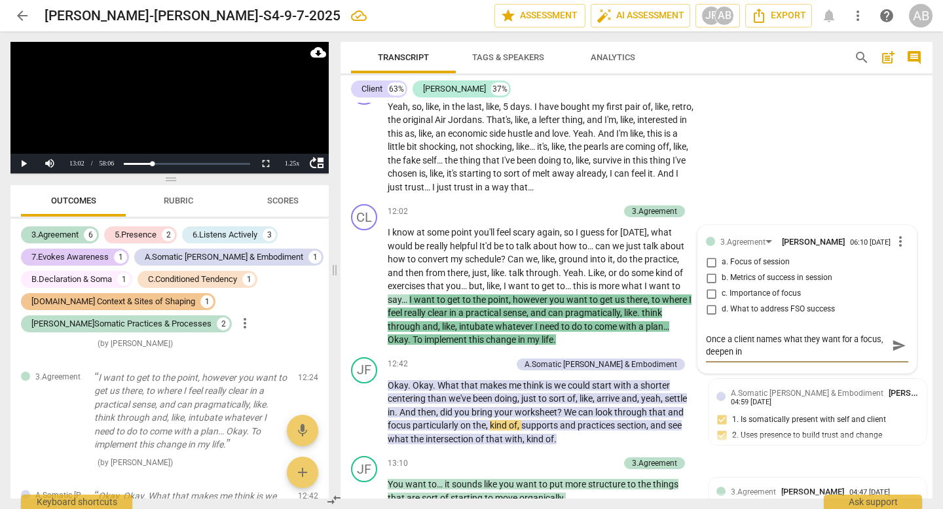
type textarea "Once a client names what they want for a focus, deepen in"
type textarea "Once a client names what they want for a focus, deepen in w"
type textarea "Once a client names what they want for a focus, deepen in [GEOGRAPHIC_DATA]"
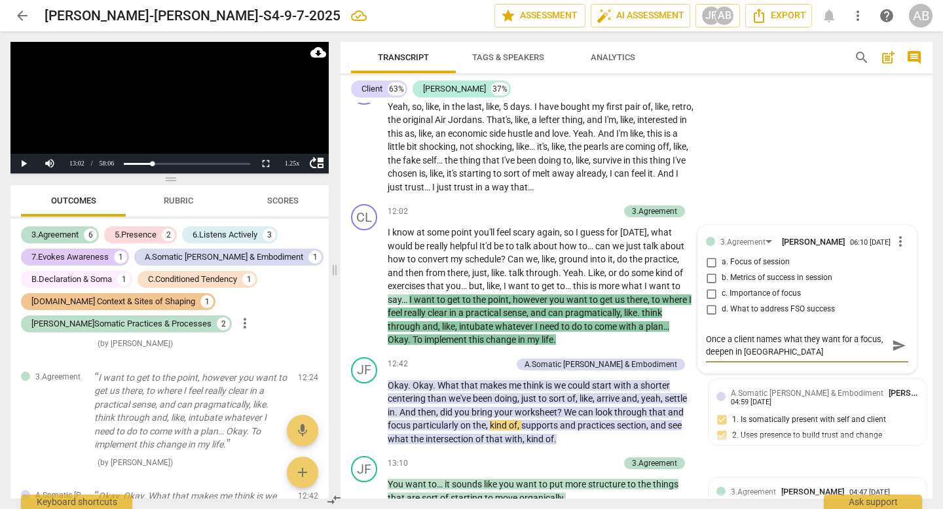
type textarea "Once a client names what they want for a focus, deepen in wit"
type textarea "Once a client names what they want for a focus, deepen in with"
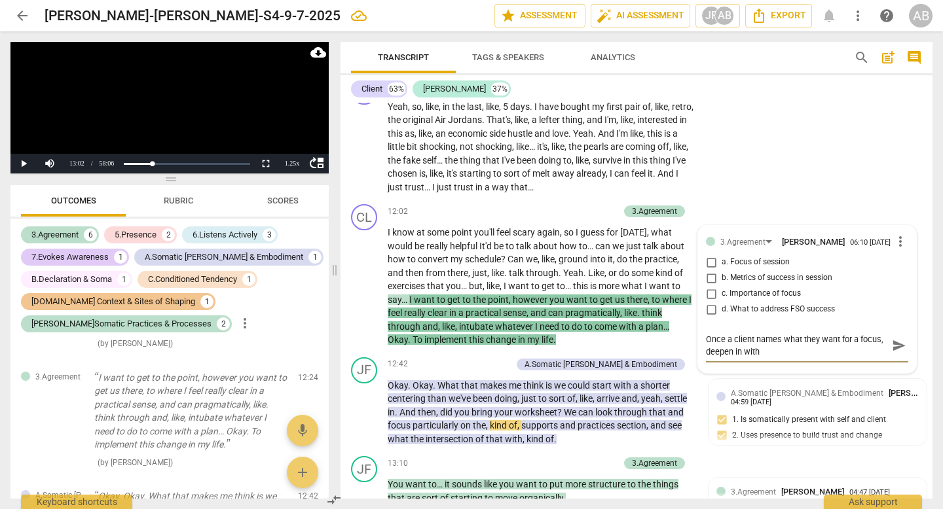
type textarea "Once a client names what they want for a focus, deepen in with"
type textarea "Once a client names what they want for a focus, deepen in with t"
type textarea "Once a client names what they want for a focus, deepen in with th"
type textarea "Once a client names what they want for a focus, deepen in with the"
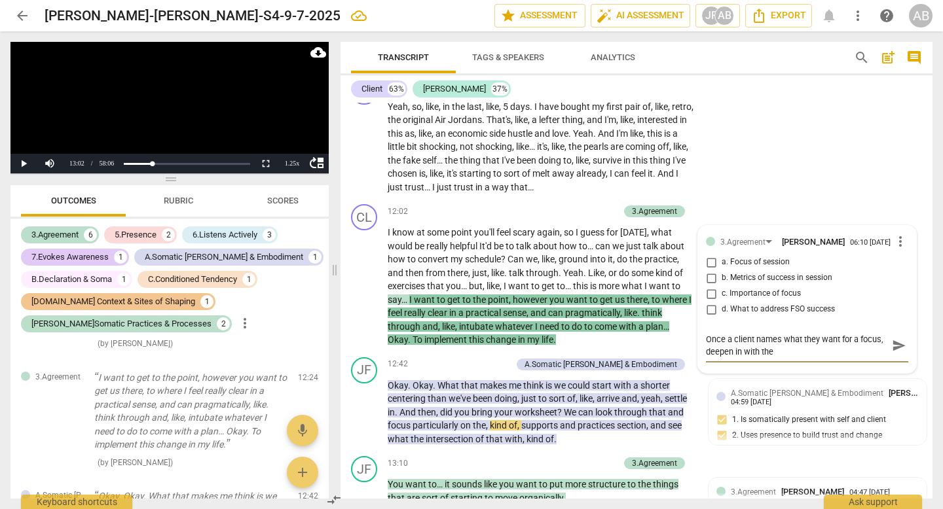
type textarea "Once a client names what they want for a focus, deepen in with them"
type textarea "Once a client names what they want for a focus, deepen in with them,"
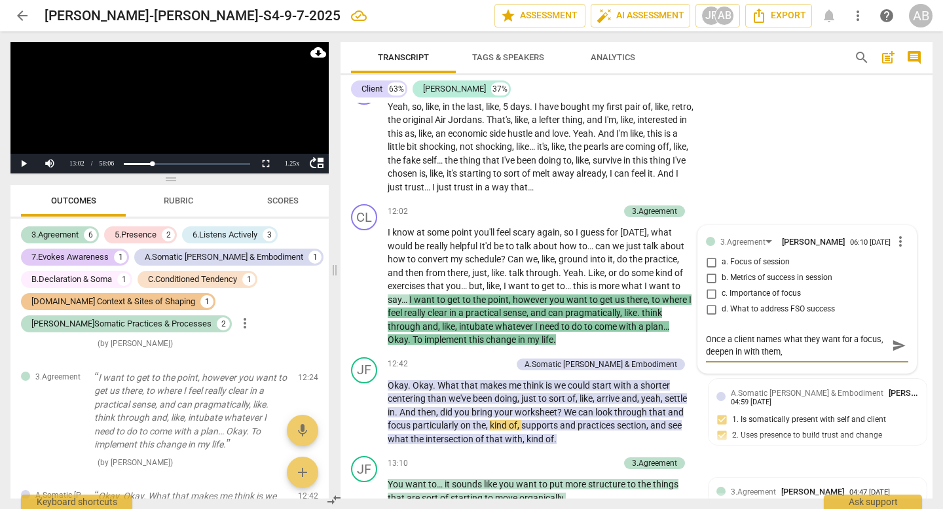
type textarea "Once a client names what they want for a focus, deepen in with them, r"
type textarea "Once a client names what they want for a focus, deepen in with them, re"
type textarea "Once a client names what they want for a focus, deepen in with them, ref"
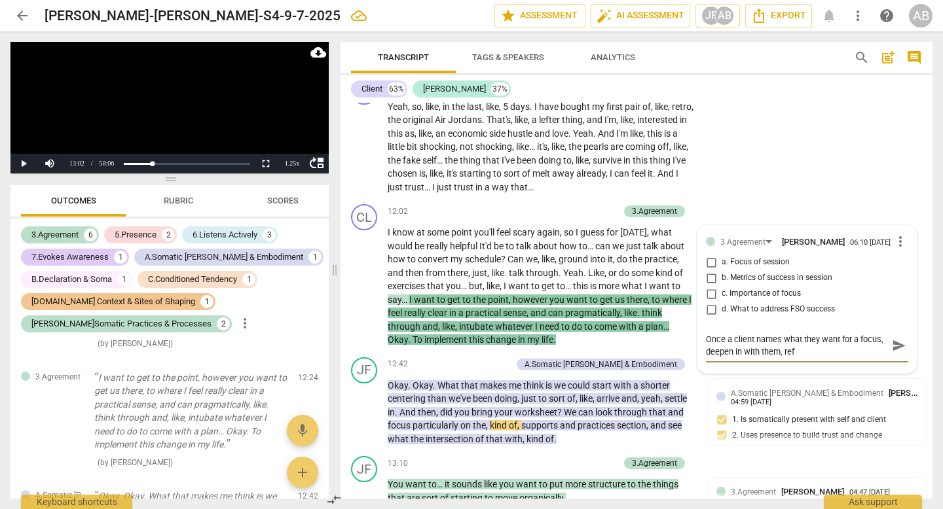
type textarea "Once a client names what they want for a focus, deepen in with them, refl"
type textarea "Once a client names what they want for a focus, deepen in with them, refle"
type textarea "Once a client names what they want for a focus, deepen in with them, reflec"
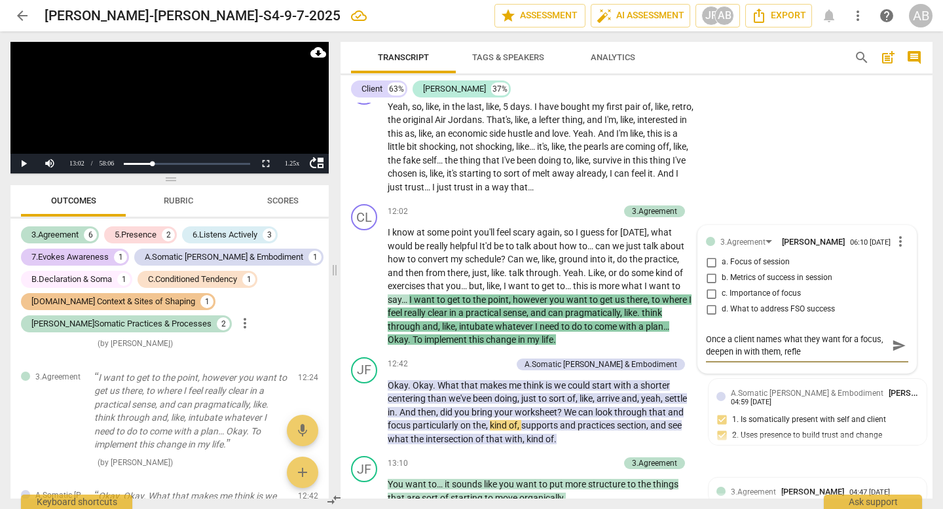
type textarea "Once a client names what they want for a focus, deepen in with them, reflec"
type textarea "Once a client names what they want for a focus, deepen in with them, reflect"
type textarea "Once a client names what they want for a focus, deepen in with them, reflecti"
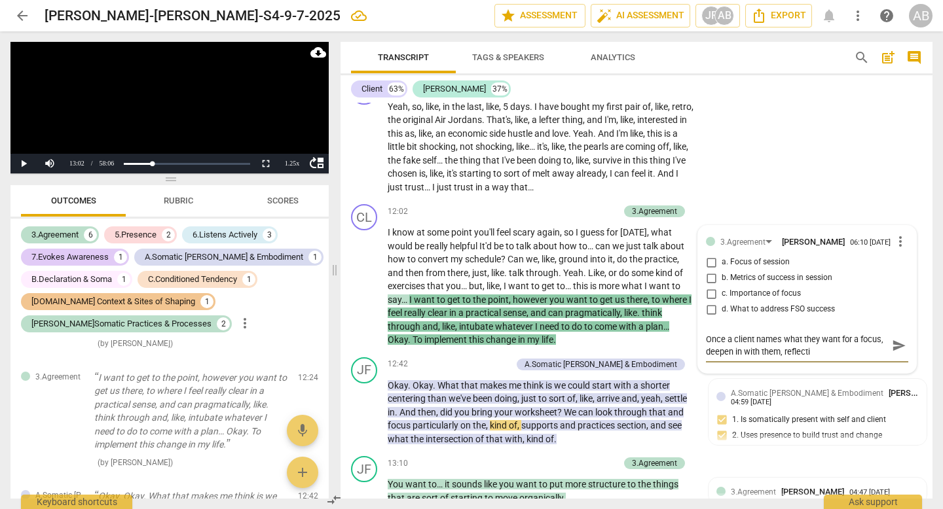
type textarea "Once a client names what they want for a focus, deepen in with them, reflectin"
type textarea "Once a client names what they want for a focus, deepen in with them, reflecting"
type textarea "Once a client names what they want for a focus, deepen in with them, reflecting…"
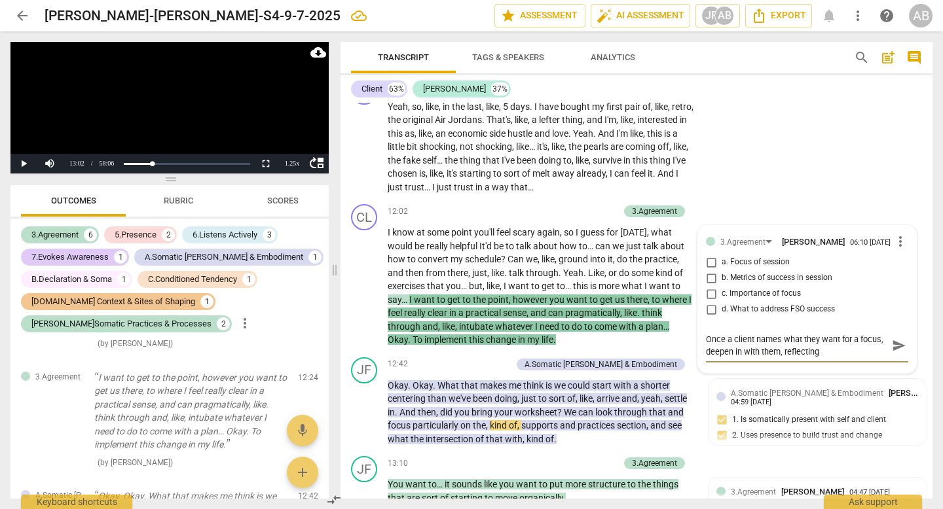
type textarea "Once a client names what they want for a focus, deepen in with them, reflecting…"
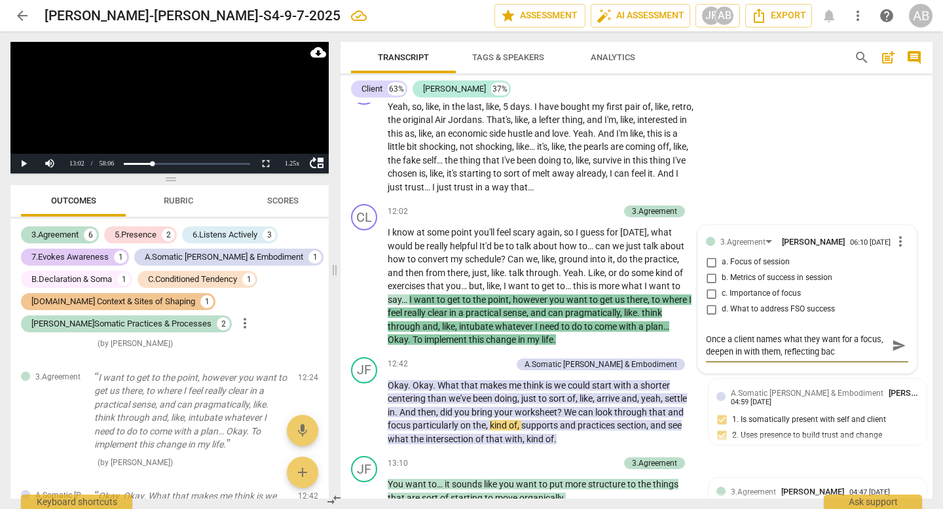
type textarea "Once a client names what they want for a focus, deepen in with them, reflecting…"
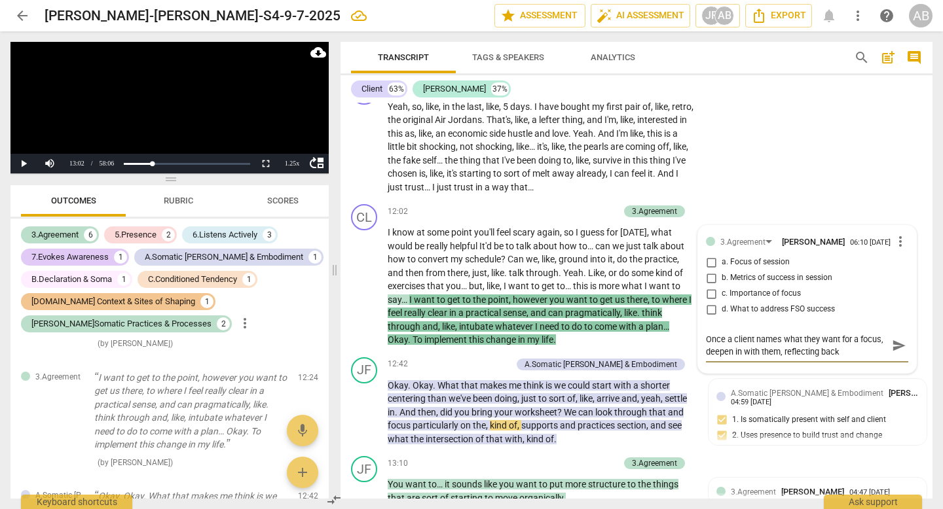
type textarea "Once a client names what they want for a focus, deepen in with them, reflecting…"
drag, startPoint x: 784, startPoint y: 347, endPoint x: 696, endPoint y: 322, distance: 91.8
click at [698, 322] on div "3.Agreement [PERSON_NAME] 06:10 [DATE] more_vert a. Focus of session b. Metrics…" at bounding box center [807, 306] width 218 height 160
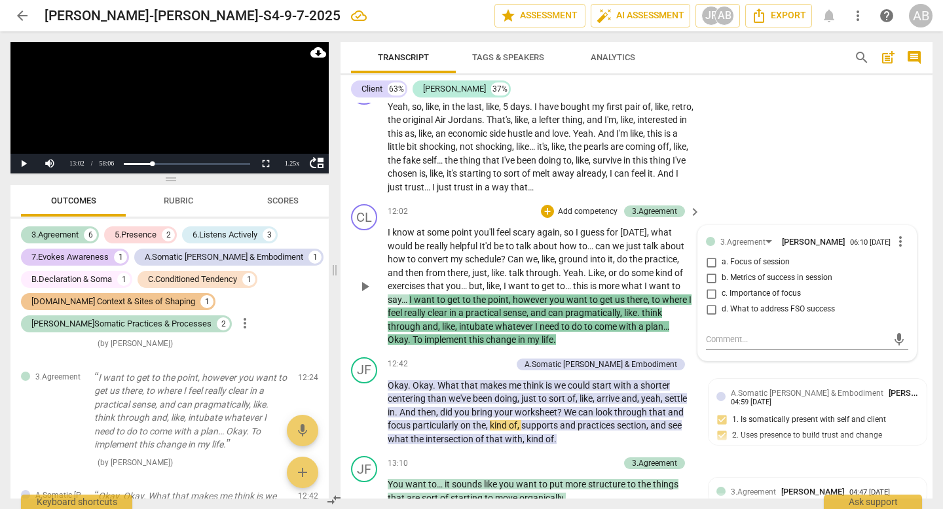
click at [393, 295] on span "say…" at bounding box center [399, 300] width 22 height 10
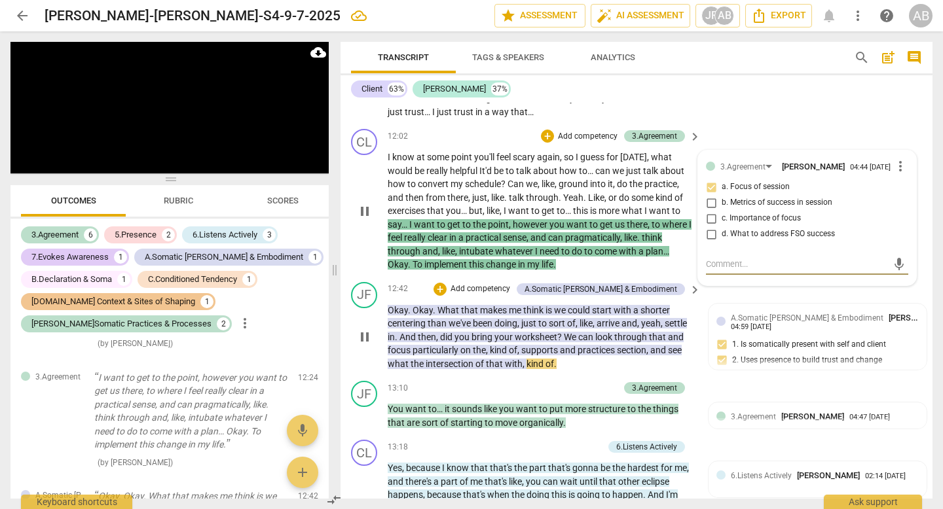
scroll to position [3091, 0]
click at [735, 98] on div "Client 63% [PERSON_NAME] 37%" at bounding box center [636, 89] width 571 height 22
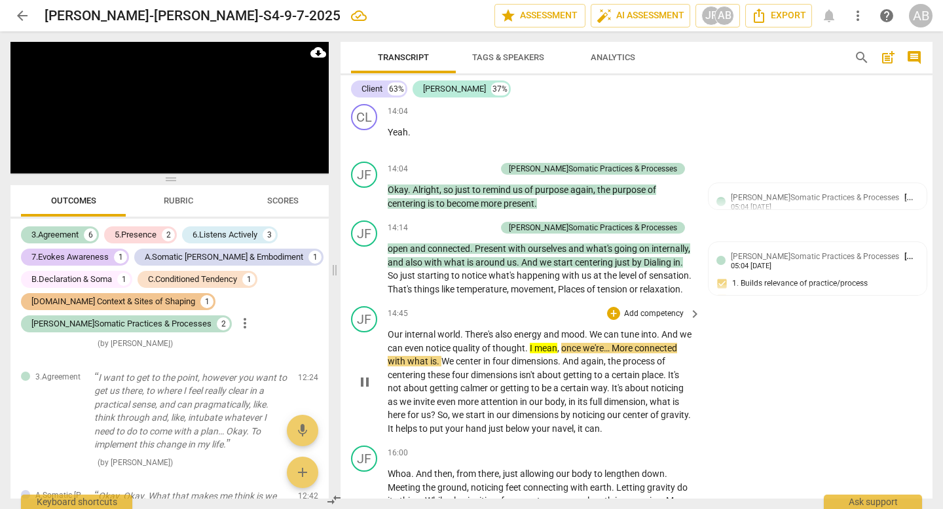
scroll to position [3890, 0]
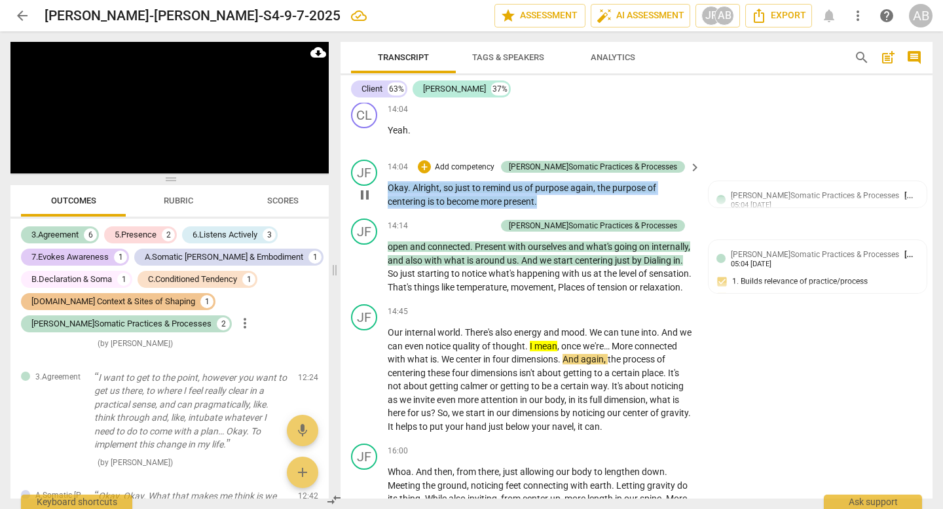
drag, startPoint x: 551, startPoint y: 172, endPoint x: 384, endPoint y: 162, distance: 167.2
click at [384, 162] on div "JF play_arrow pause 14:04 + Add competency J.Somatic Practices & Processes keyb…" at bounding box center [636, 184] width 592 height 59
click at [431, 160] on div "+" at bounding box center [424, 166] width 13 height 13
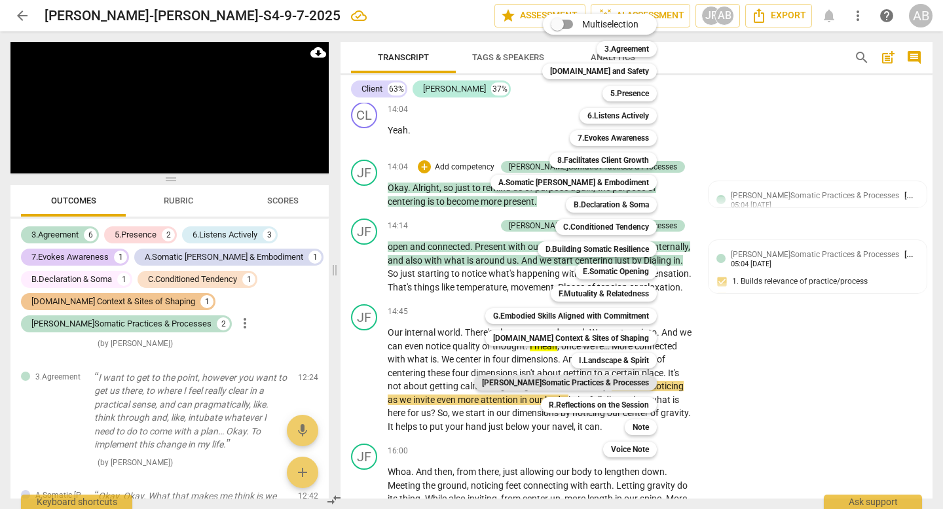
click at [617, 380] on b "[PERSON_NAME]Somatic Practices & Processes" at bounding box center [565, 383] width 167 height 16
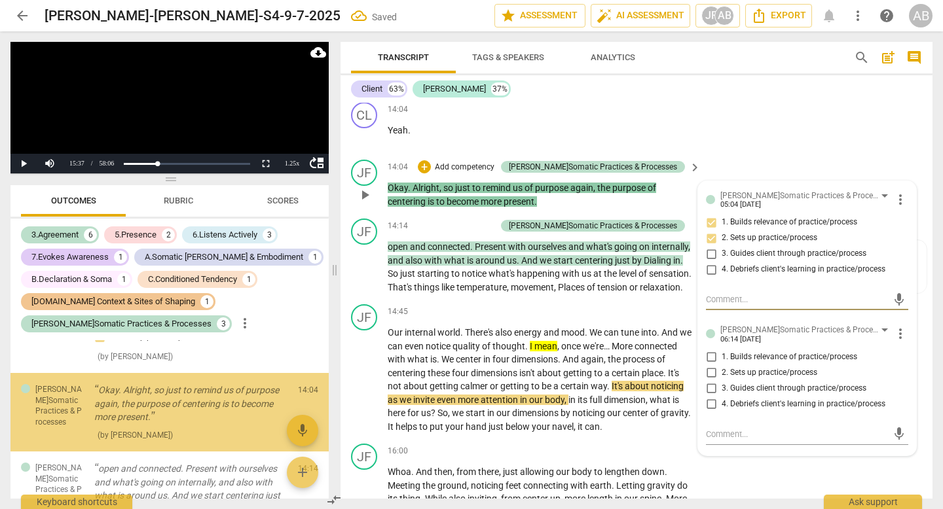
scroll to position [1243, 0]
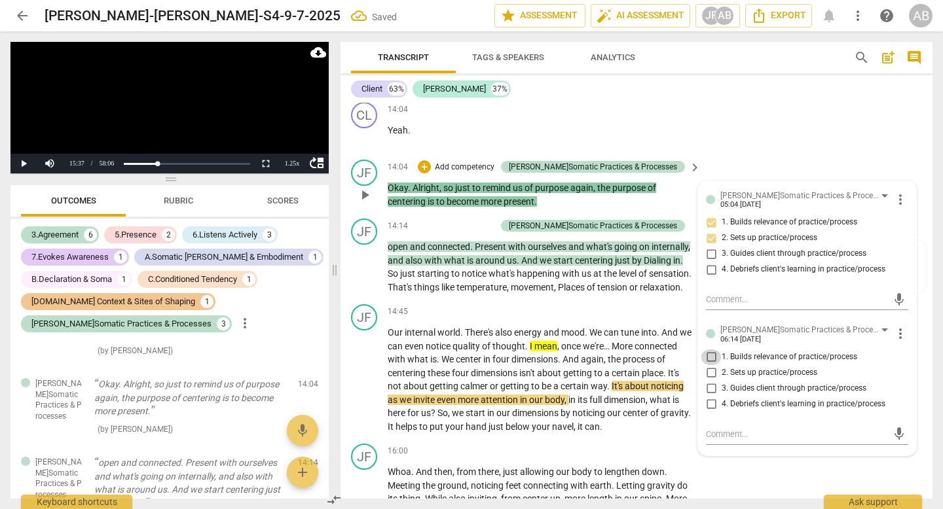
click at [708, 350] on input "1. Builds relevance of practice/process" at bounding box center [711, 358] width 21 height 16
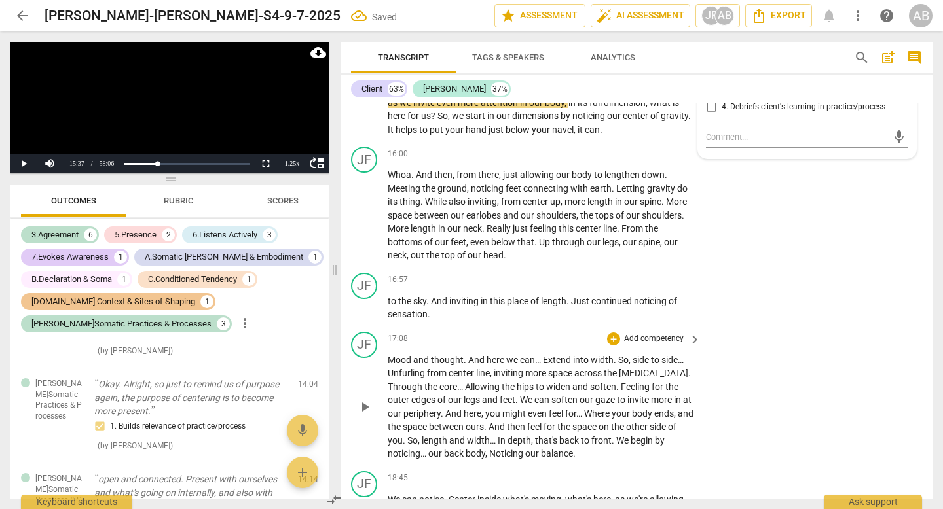
scroll to position [4273, 0]
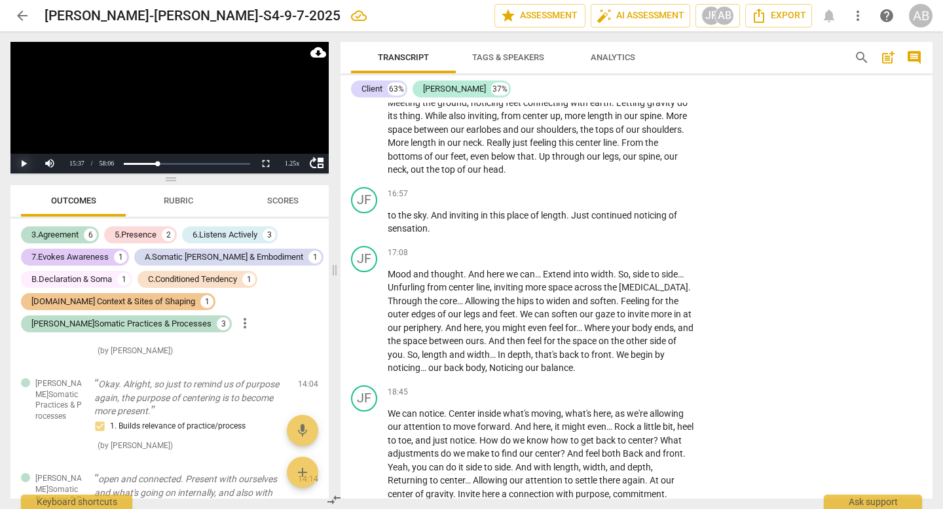
click at [20, 166] on button "Play" at bounding box center [23, 164] width 26 height 20
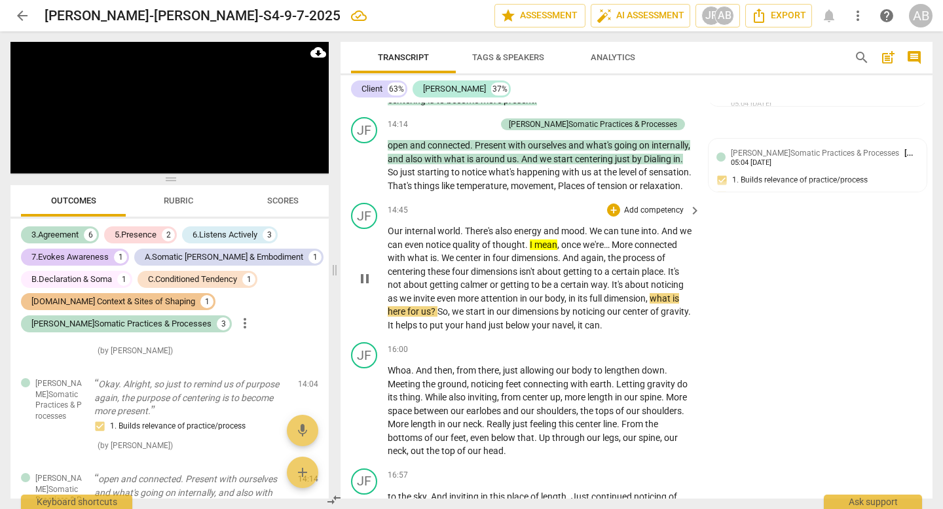
scroll to position [3905, 0]
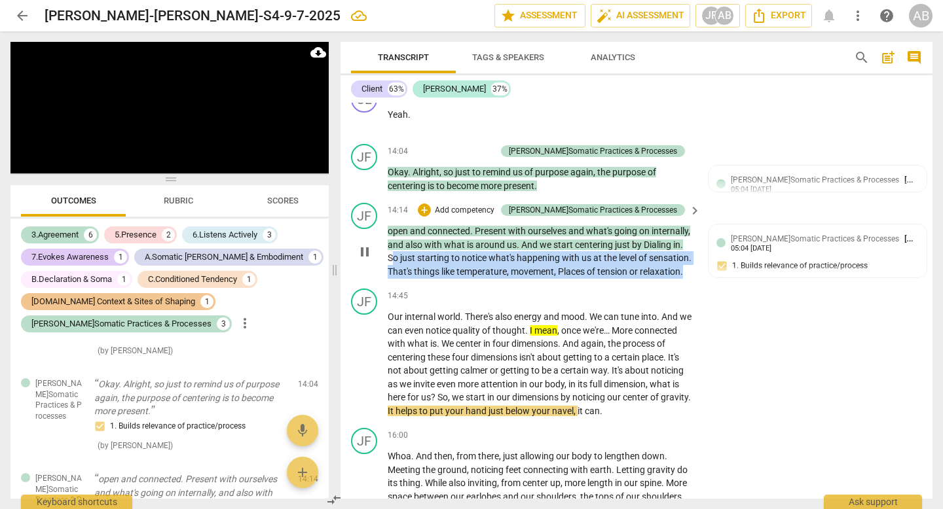
drag, startPoint x: 434, startPoint y: 230, endPoint x: 562, endPoint y: 253, distance: 130.2
click at [562, 253] on p "open and connected . Present with ourselves and what's going on internally , an…" at bounding box center [541, 252] width 306 height 54
click at [431, 204] on div "+" at bounding box center [424, 210] width 13 height 13
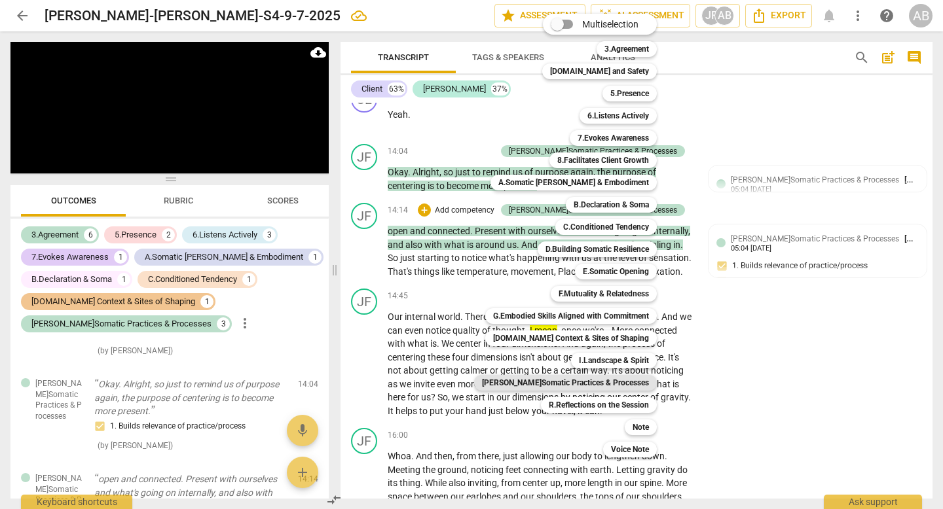
click at [611, 385] on b "[PERSON_NAME]Somatic Practices & Processes" at bounding box center [565, 383] width 167 height 16
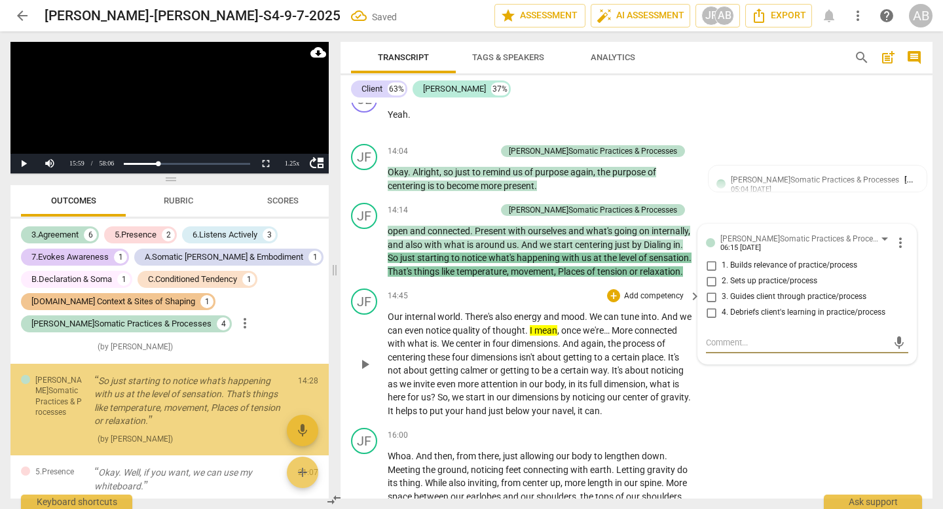
scroll to position [1485, 0]
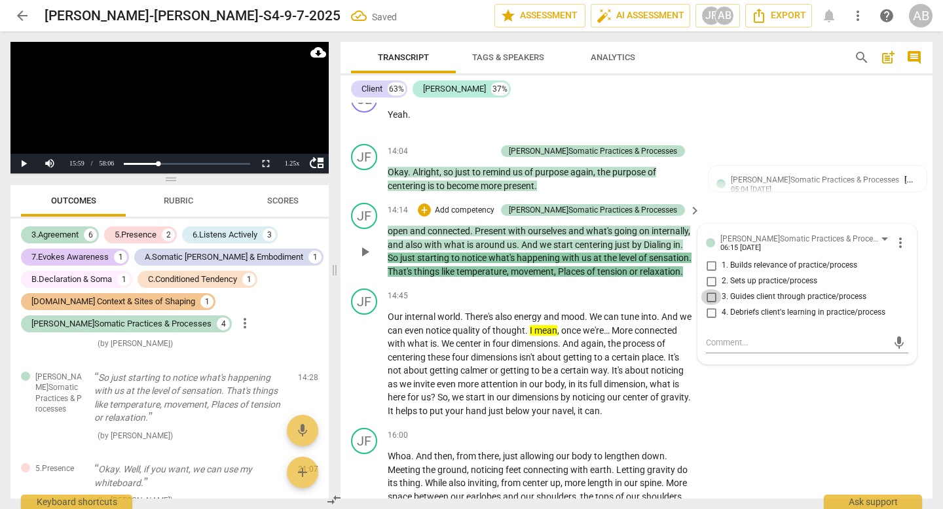
click at [710, 289] on input "3. Guides client through practice/process" at bounding box center [711, 297] width 21 height 16
click at [591, 365] on span "certain" at bounding box center [575, 370] width 30 height 10
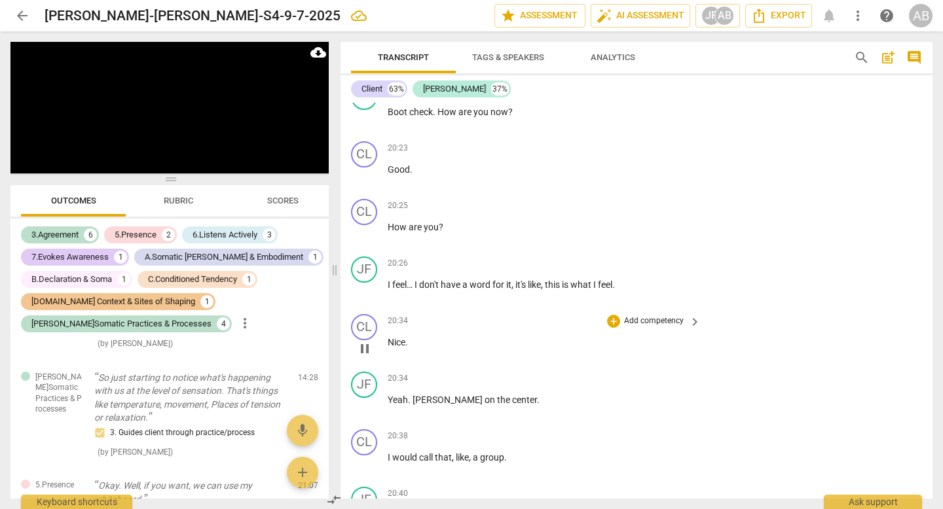
scroll to position [4767, 0]
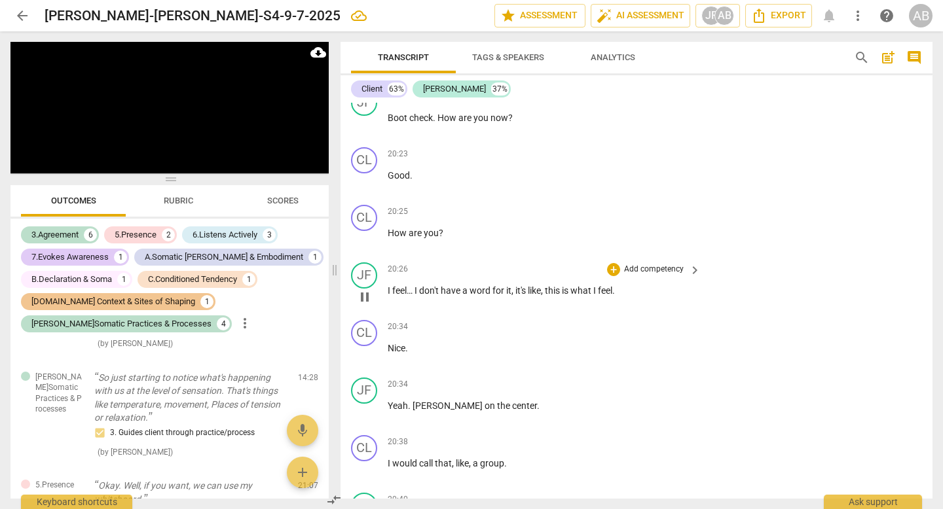
click at [389, 285] on span "I" at bounding box center [390, 290] width 5 height 10
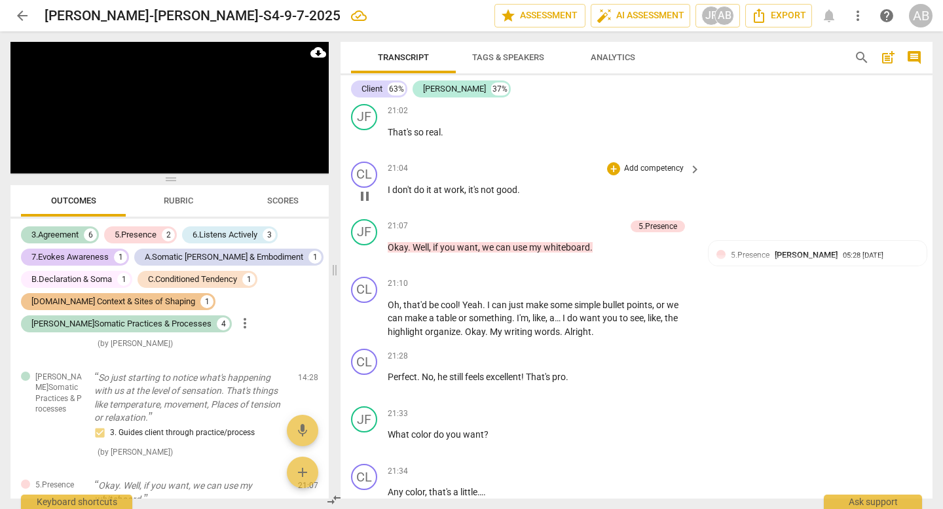
scroll to position [5388, 0]
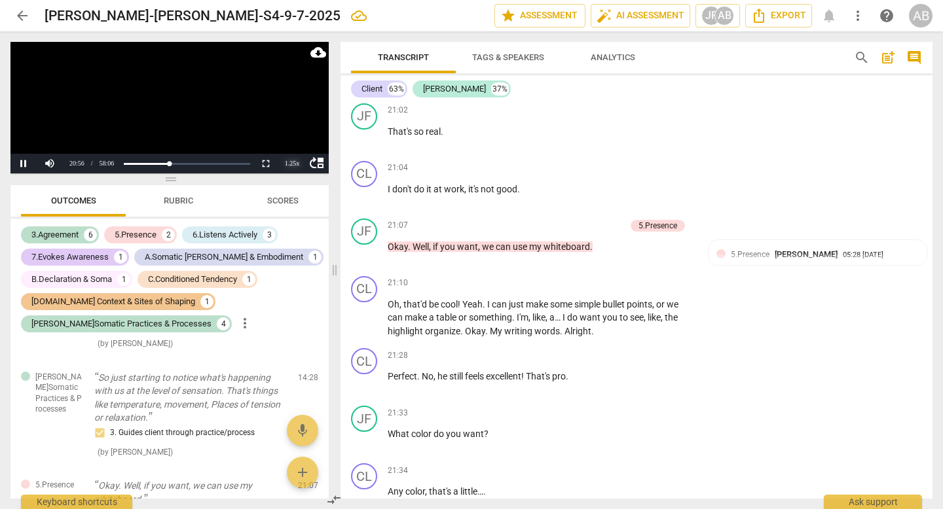
click at [295, 165] on div "1.25 x" at bounding box center [292, 164] width 26 height 20
click at [292, 147] on li "2x" at bounding box center [292, 147] width 26 height 14
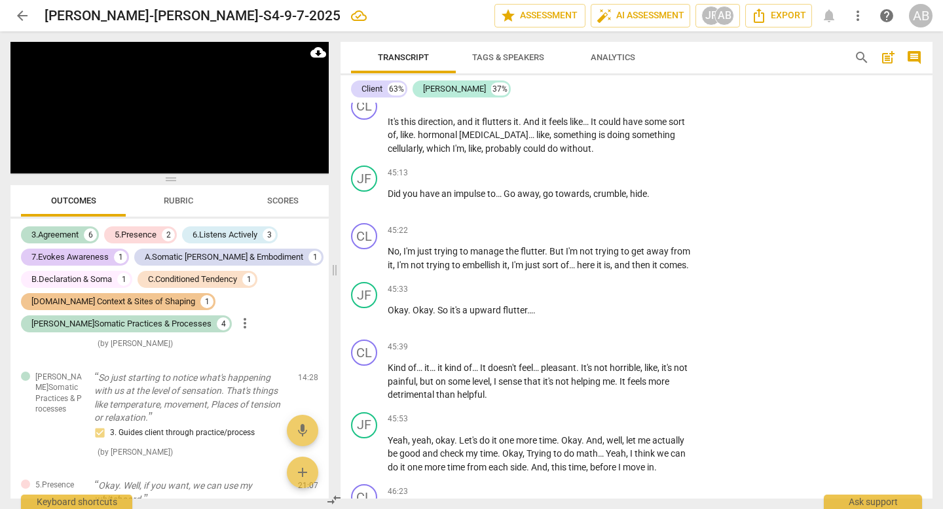
scroll to position [14509, 0]
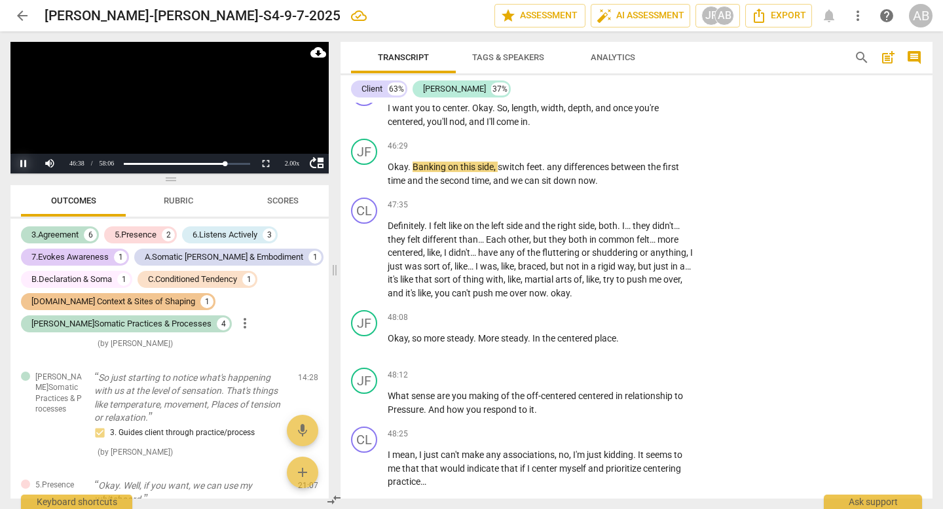
click at [26, 160] on button "Pause" at bounding box center [23, 164] width 26 height 20
